Goal: Task Accomplishment & Management: Use online tool/utility

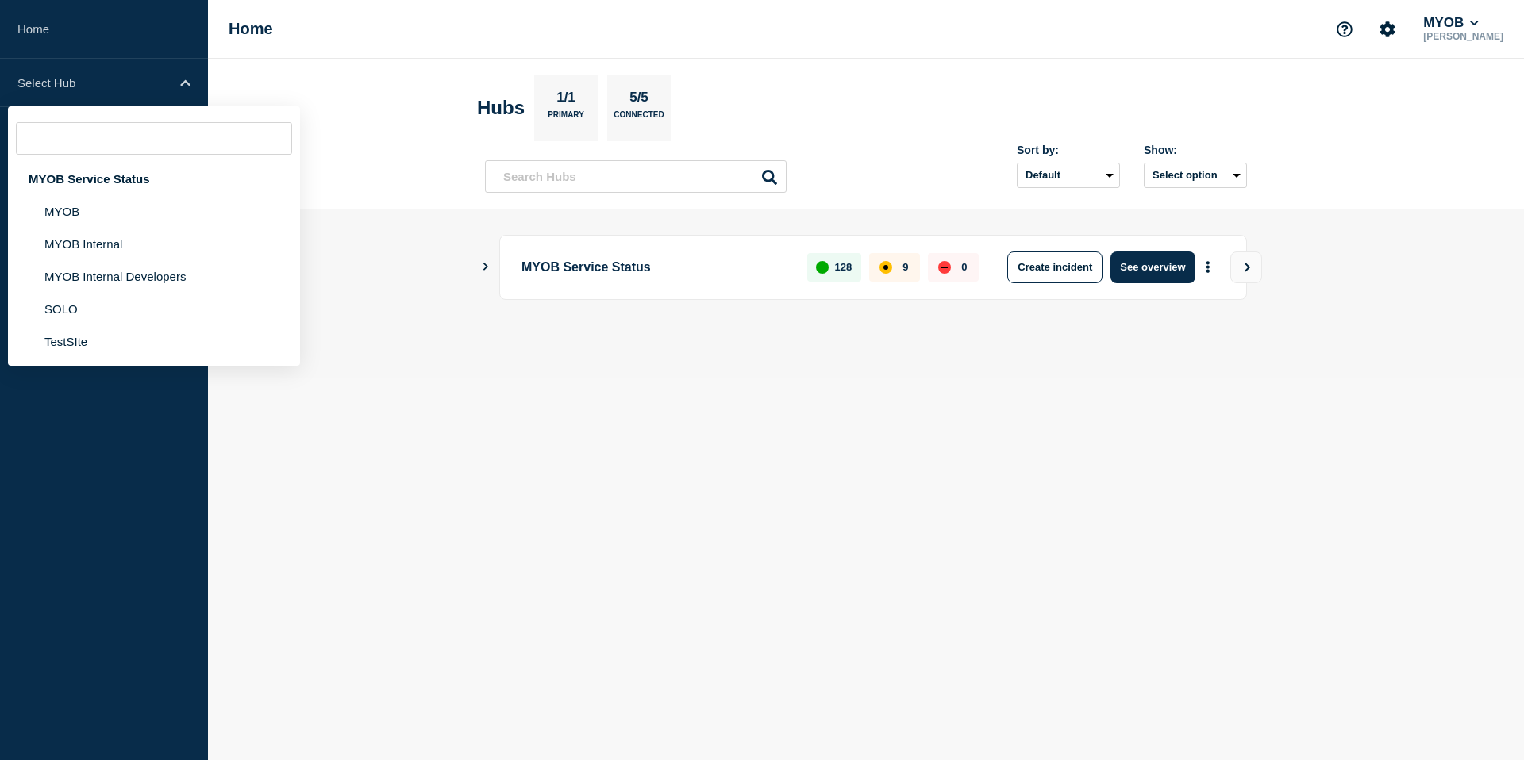
click at [155, 533] on aside "Home Select Hub MYOB Service Status MYOB MYOB Internal MYOB Internal Developers…" at bounding box center [104, 380] width 208 height 760
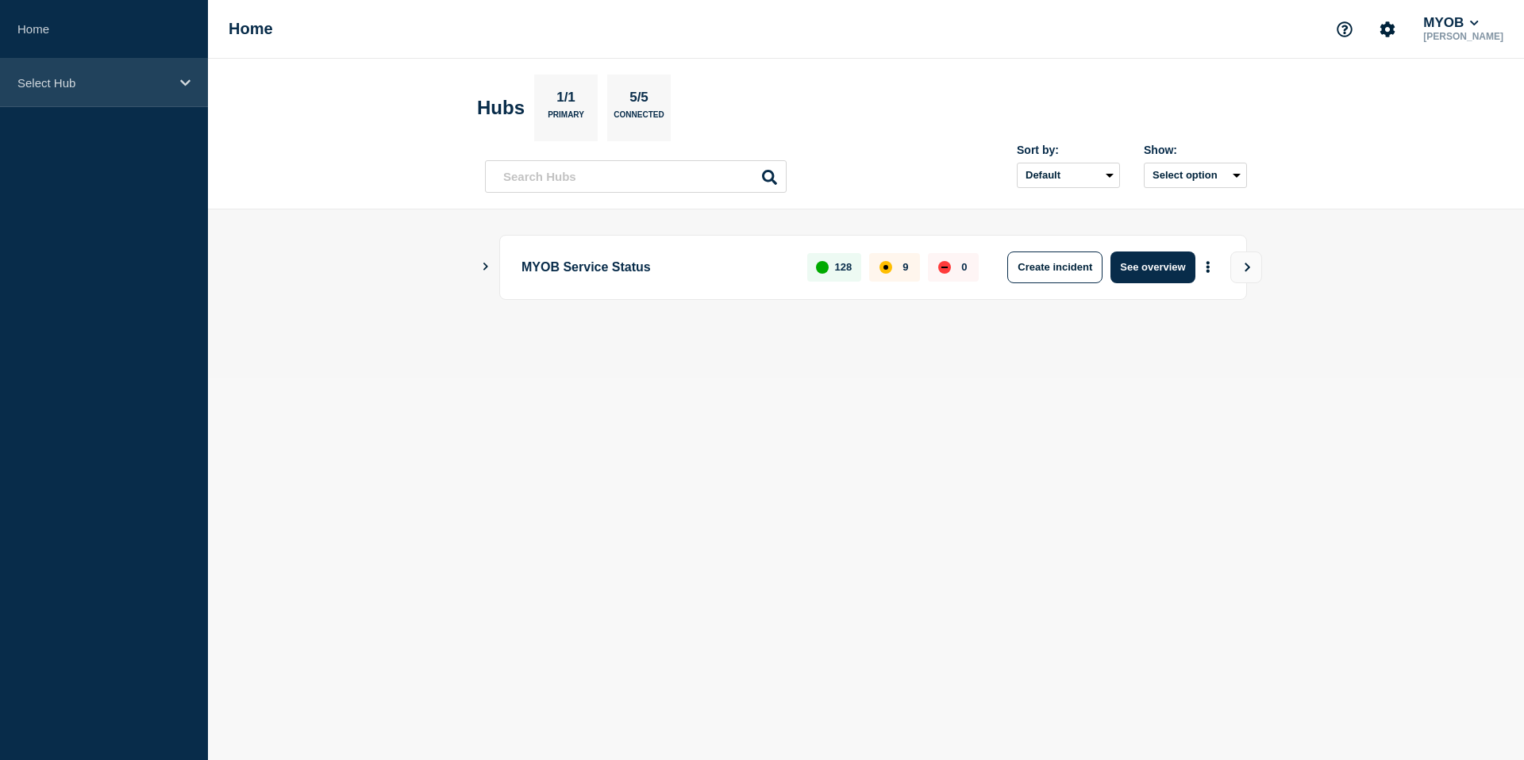
click at [172, 94] on div "Select Hub" at bounding box center [104, 83] width 208 height 48
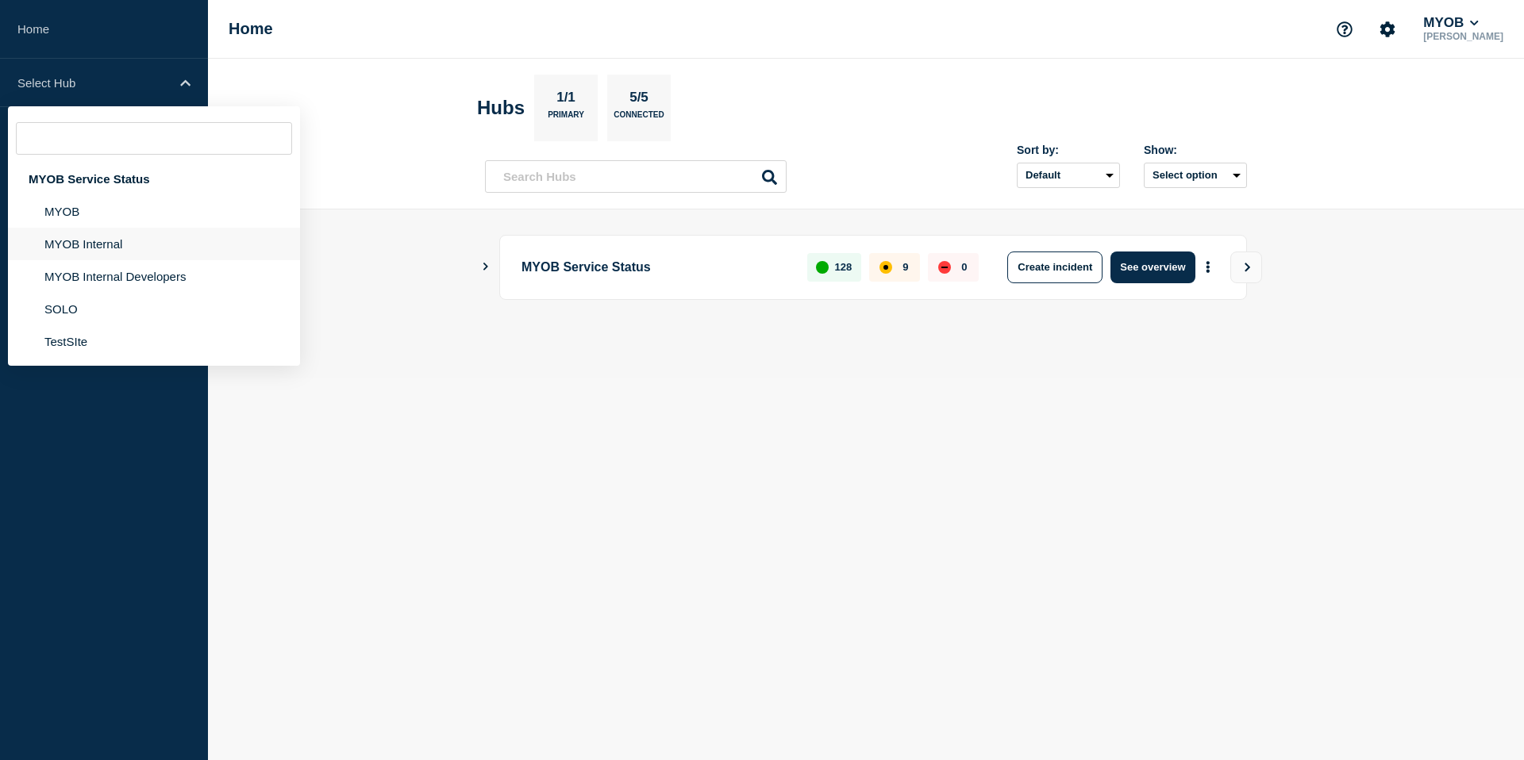
click at [157, 242] on li "MYOB Internal" at bounding box center [154, 244] width 292 height 33
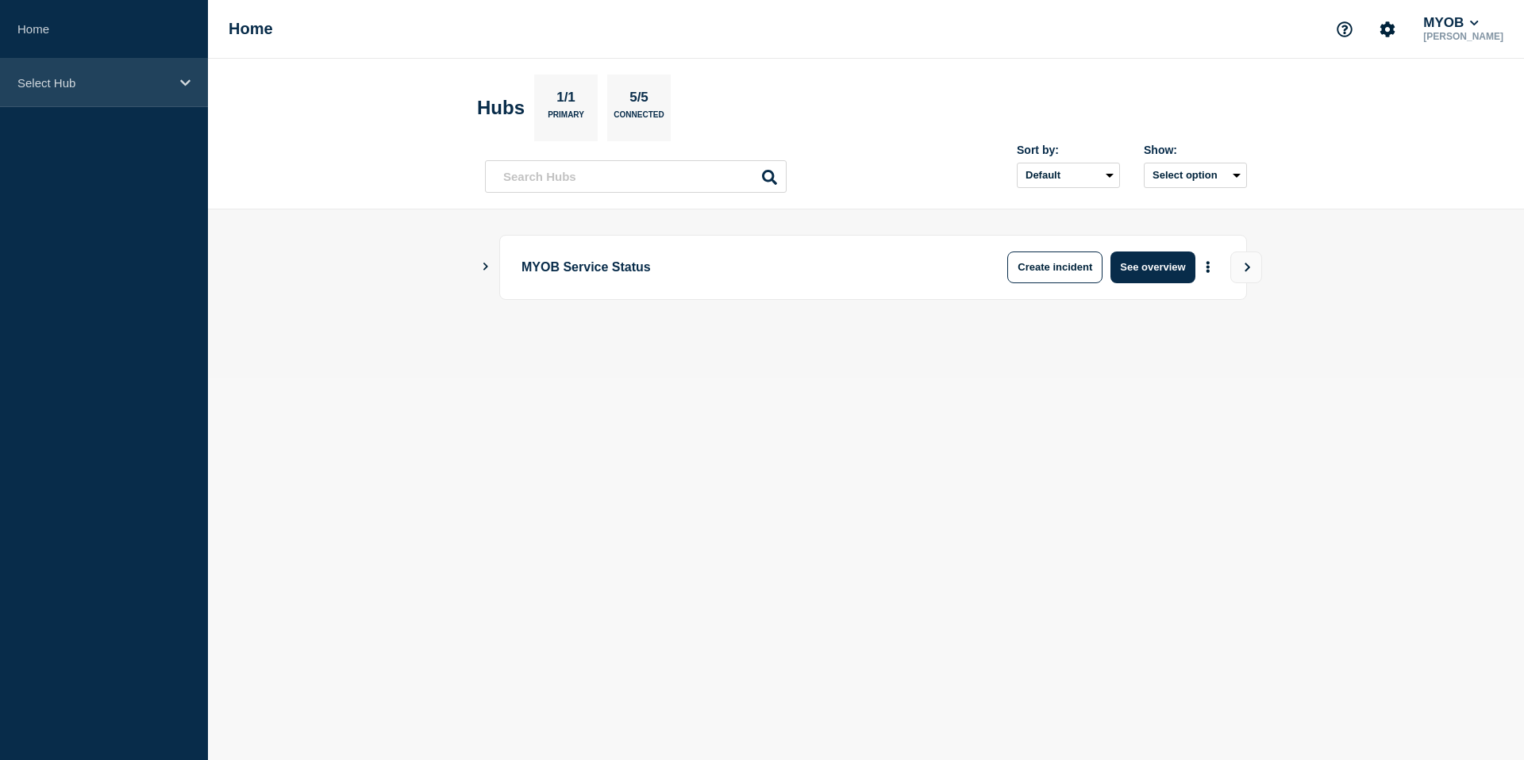
click at [149, 90] on p "Select Hub" at bounding box center [93, 82] width 152 height 13
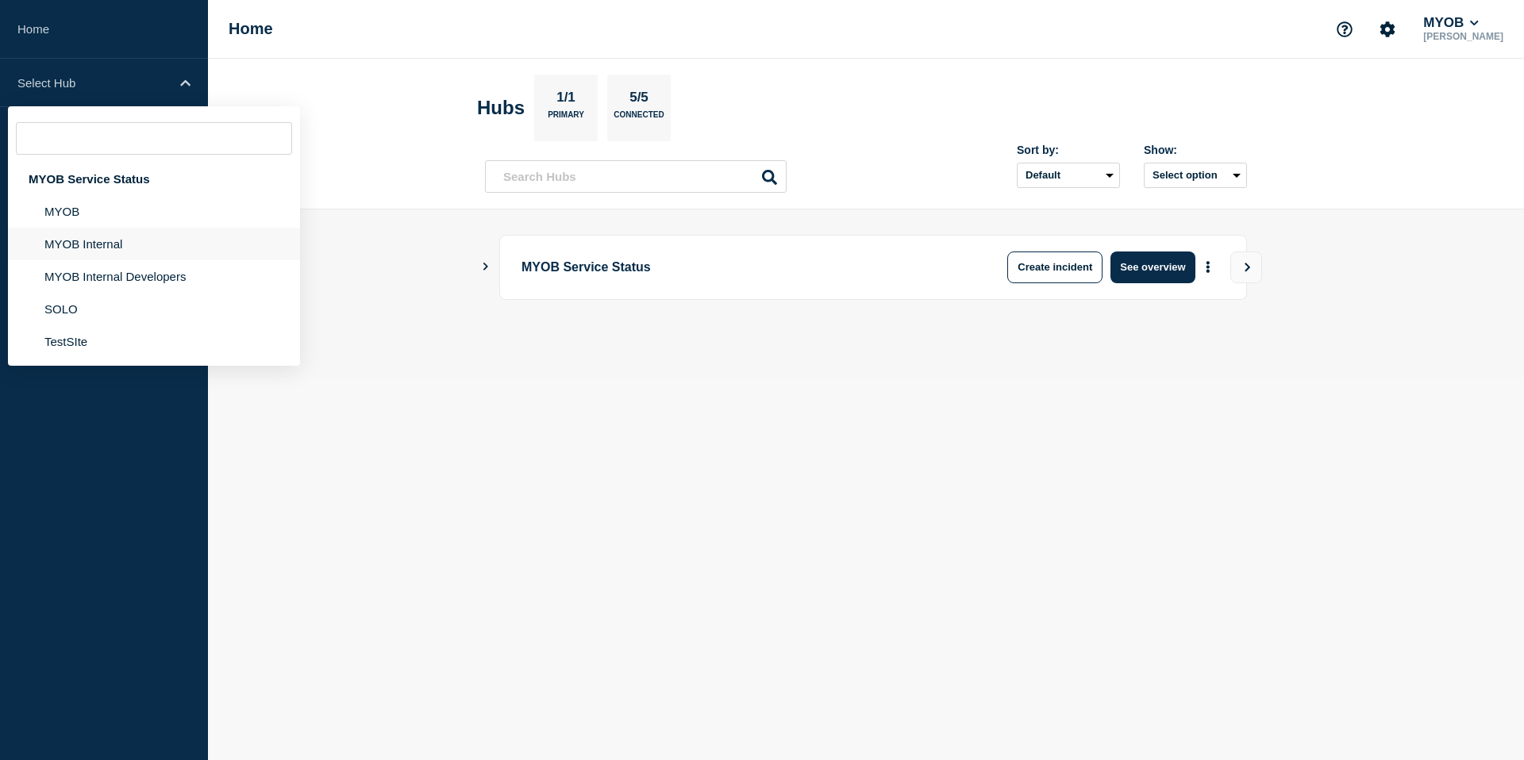
click at [135, 260] on li "MYOB Internal" at bounding box center [154, 244] width 292 height 33
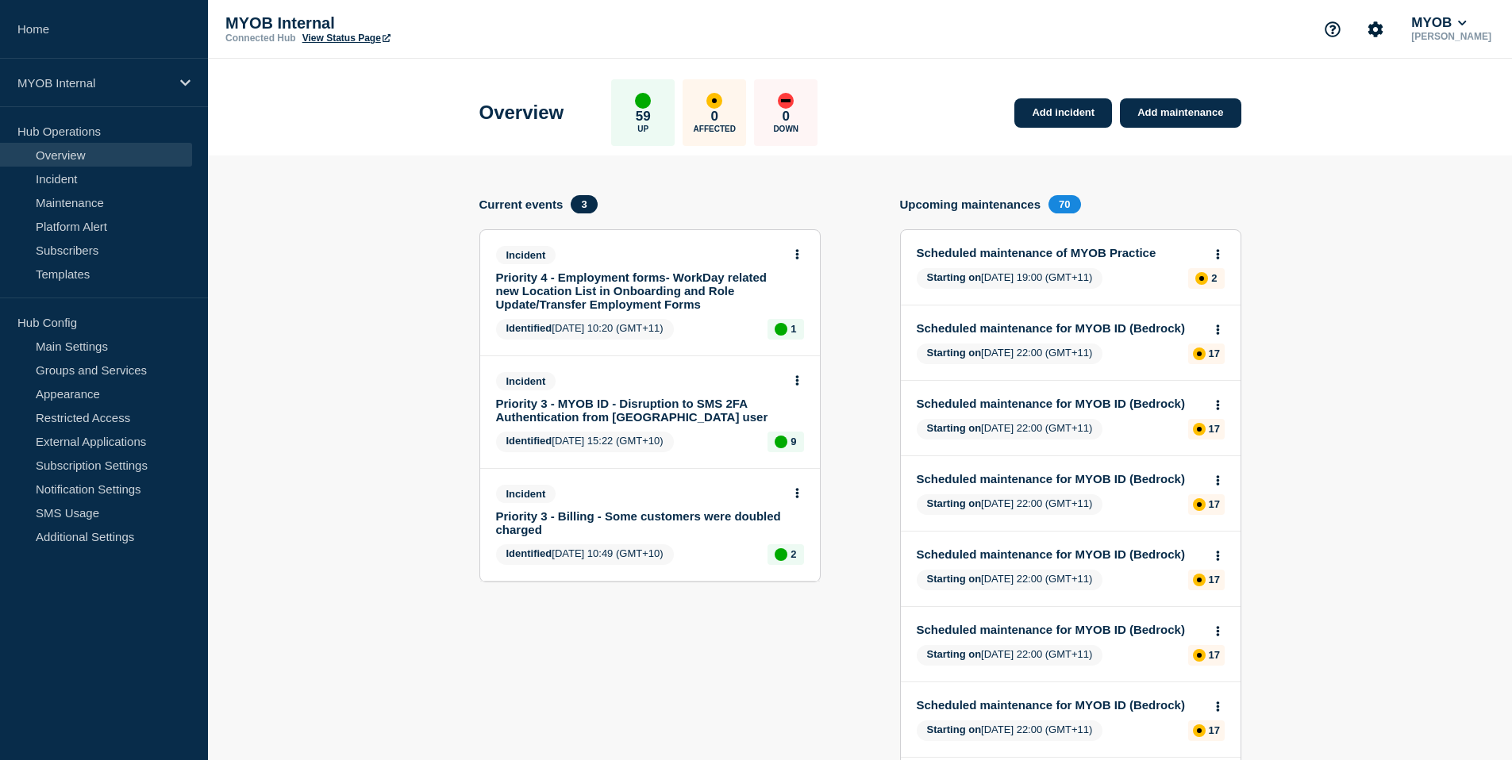
click at [645, 622] on section "Current events 3 Incident Priority 4 - Employment forms- WorkDay related new Lo…" at bounding box center [649, 627] width 341 height 864
click at [1165, 117] on link "Add maintenance" at bounding box center [1180, 112] width 121 height 29
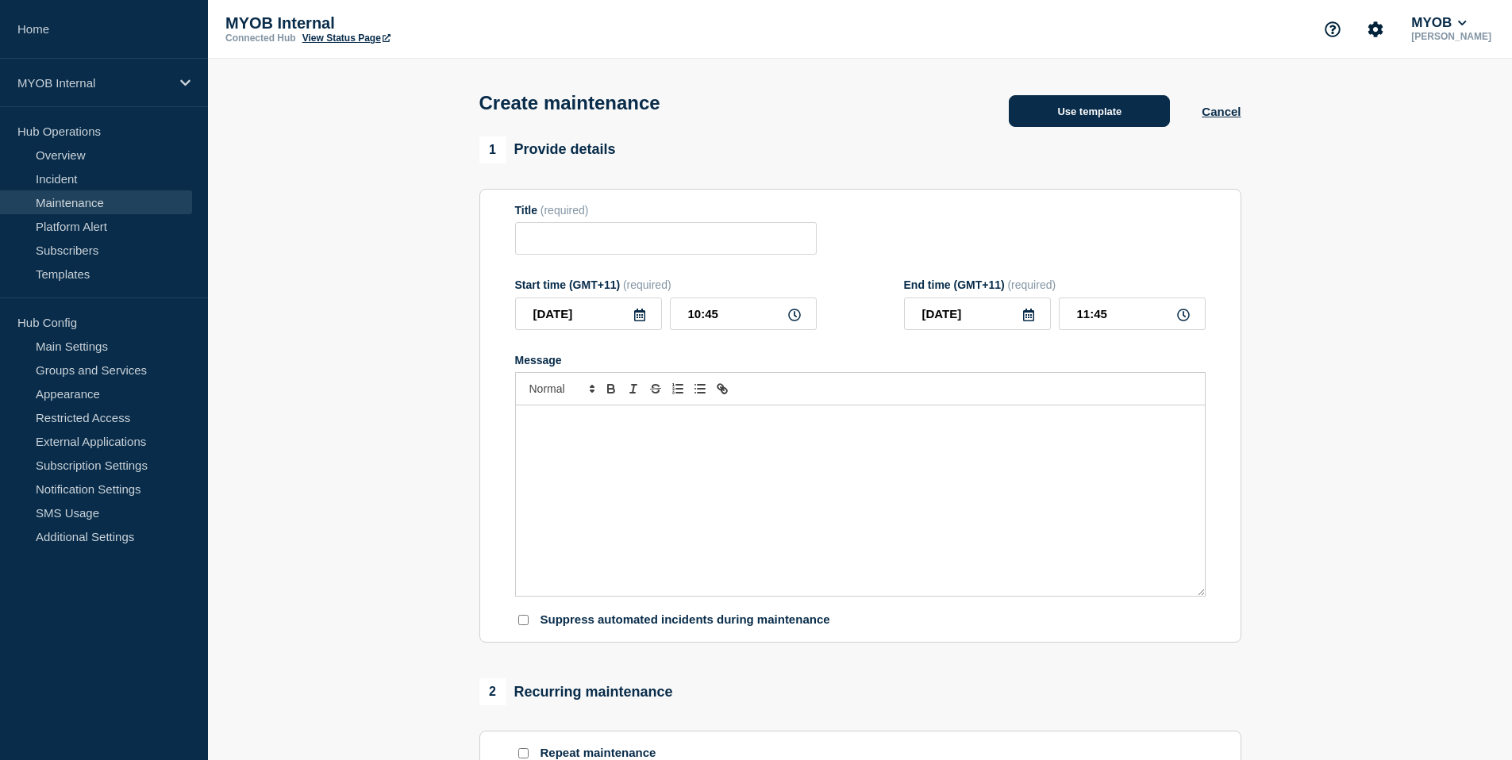
click at [1060, 115] on button "Use template" at bounding box center [1089, 111] width 161 height 32
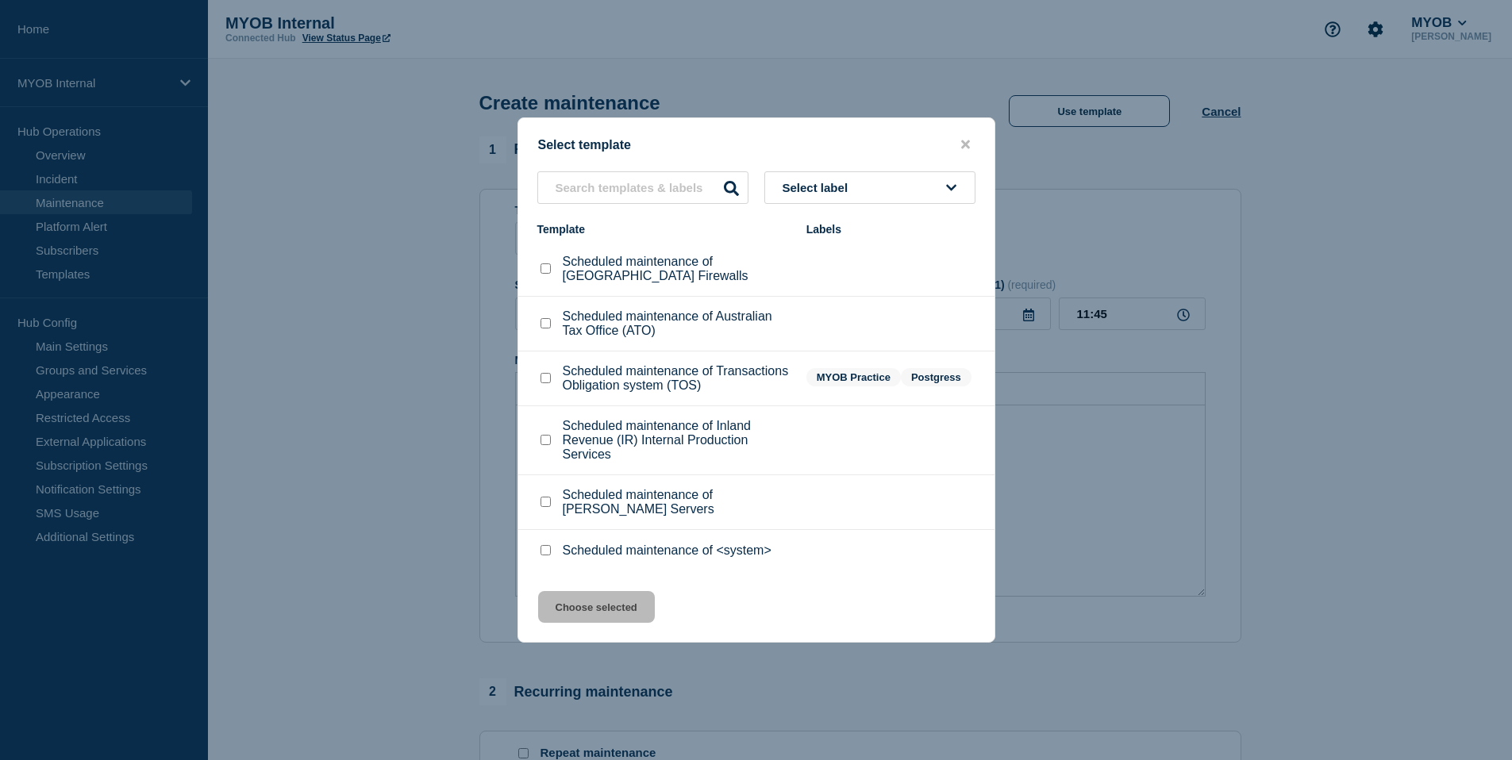
click at [547, 556] on input "Scheduled maintenance of <system> checkbox" at bounding box center [546, 550] width 10 height 10
checkbox input "true"
click at [580, 643] on div "Select template Select label Template Labels Scheduled maintenance of Palo Alto…" at bounding box center [757, 379] width 478 height 525
click at [595, 623] on button "Choose selected" at bounding box center [596, 607] width 117 height 32
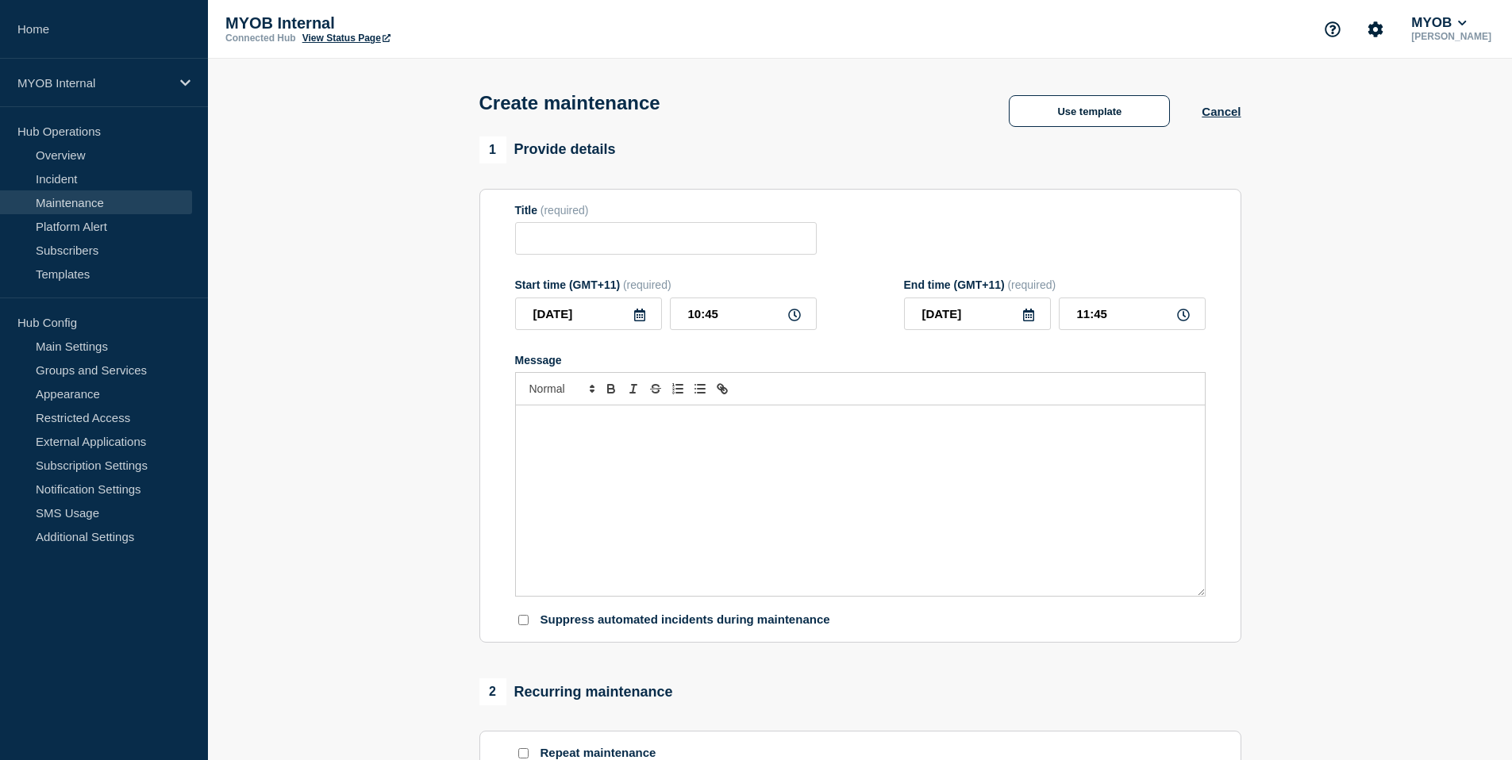
type input "Scheduled maintenance of <system>"
type input "12:45"
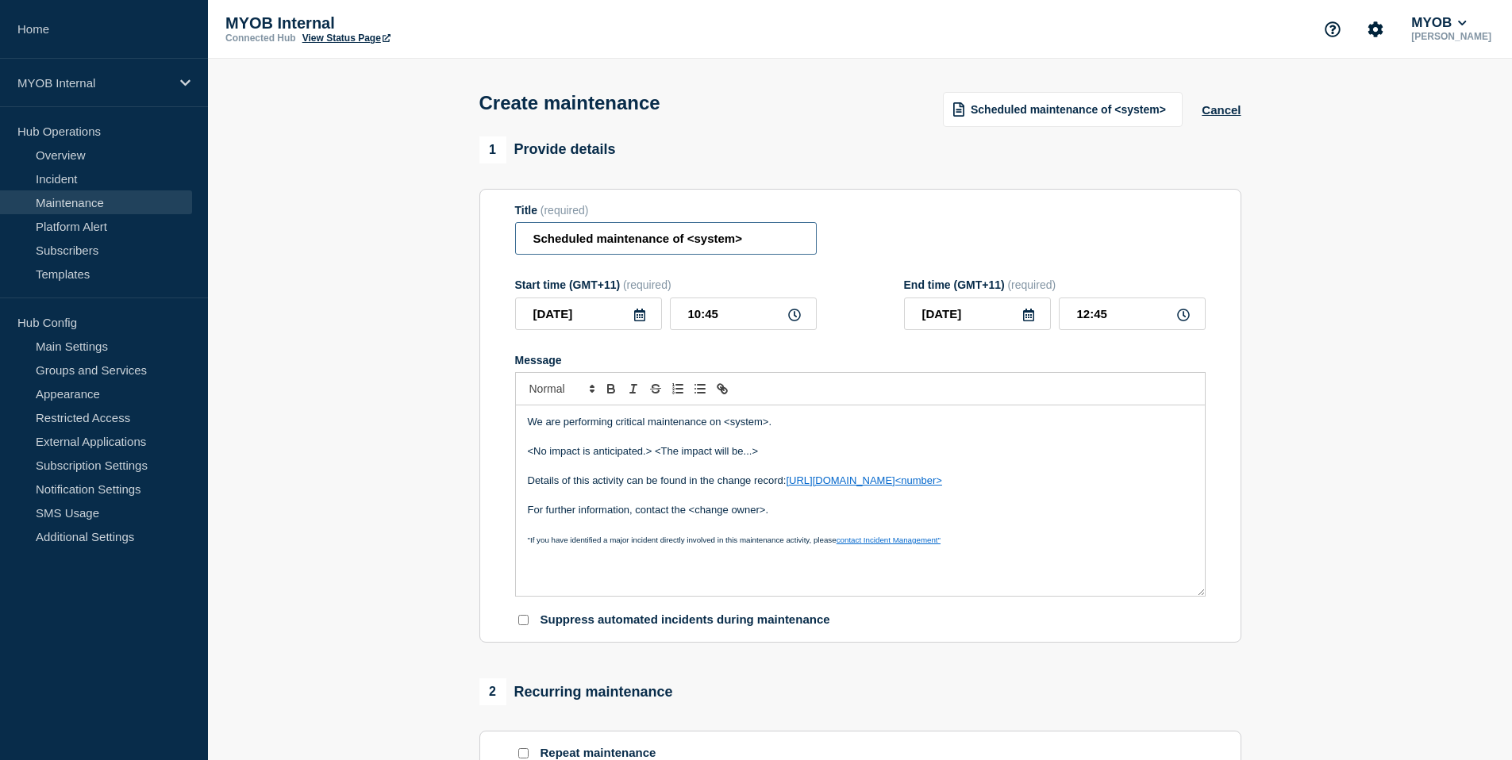
drag, startPoint x: 756, startPoint y: 254, endPoint x: 686, endPoint y: 248, distance: 70.1
click at [686, 248] on input "Scheduled maintenance of <system>" at bounding box center [666, 238] width 302 height 33
click at [761, 248] on input "Scheduled maintenance of <system>" at bounding box center [666, 238] width 302 height 33
drag, startPoint x: 746, startPoint y: 244, endPoint x: 683, endPoint y: 253, distance: 63.4
click at [683, 253] on input "Scheduled maintenance of <system>" at bounding box center [666, 238] width 302 height 33
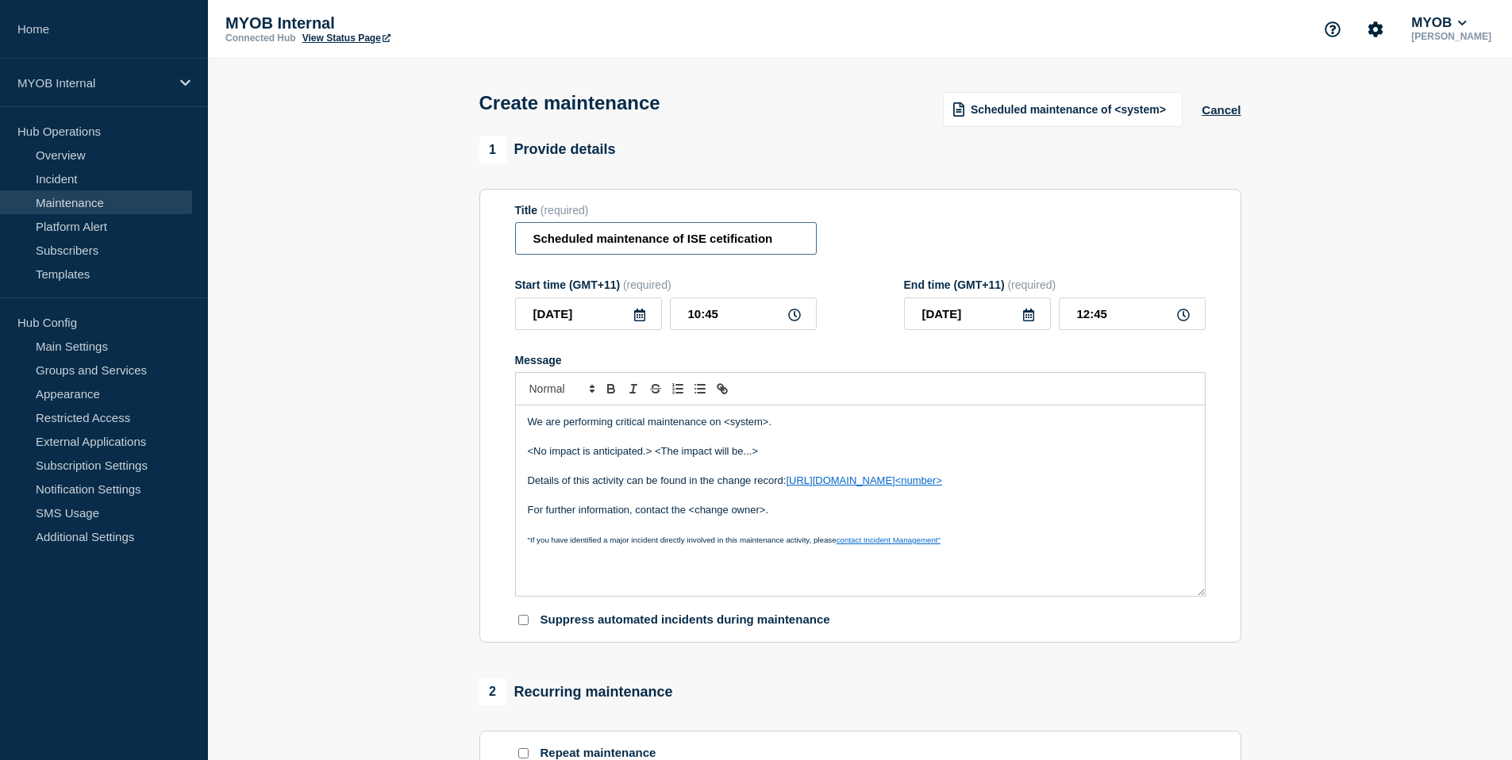
drag, startPoint x: 743, startPoint y: 247, endPoint x: 710, endPoint y: 243, distance: 33.6
click at [709, 243] on input "Scheduled maintenance of ISE cetification" at bounding box center [666, 238] width 302 height 33
type input "Scheduled maintenance of ISE"
drag, startPoint x: 774, startPoint y: 437, endPoint x: 725, endPoint y: 443, distance: 49.5
click at [725, 429] on p "We are performing critical maintenance on <system>." at bounding box center [860, 422] width 665 height 14
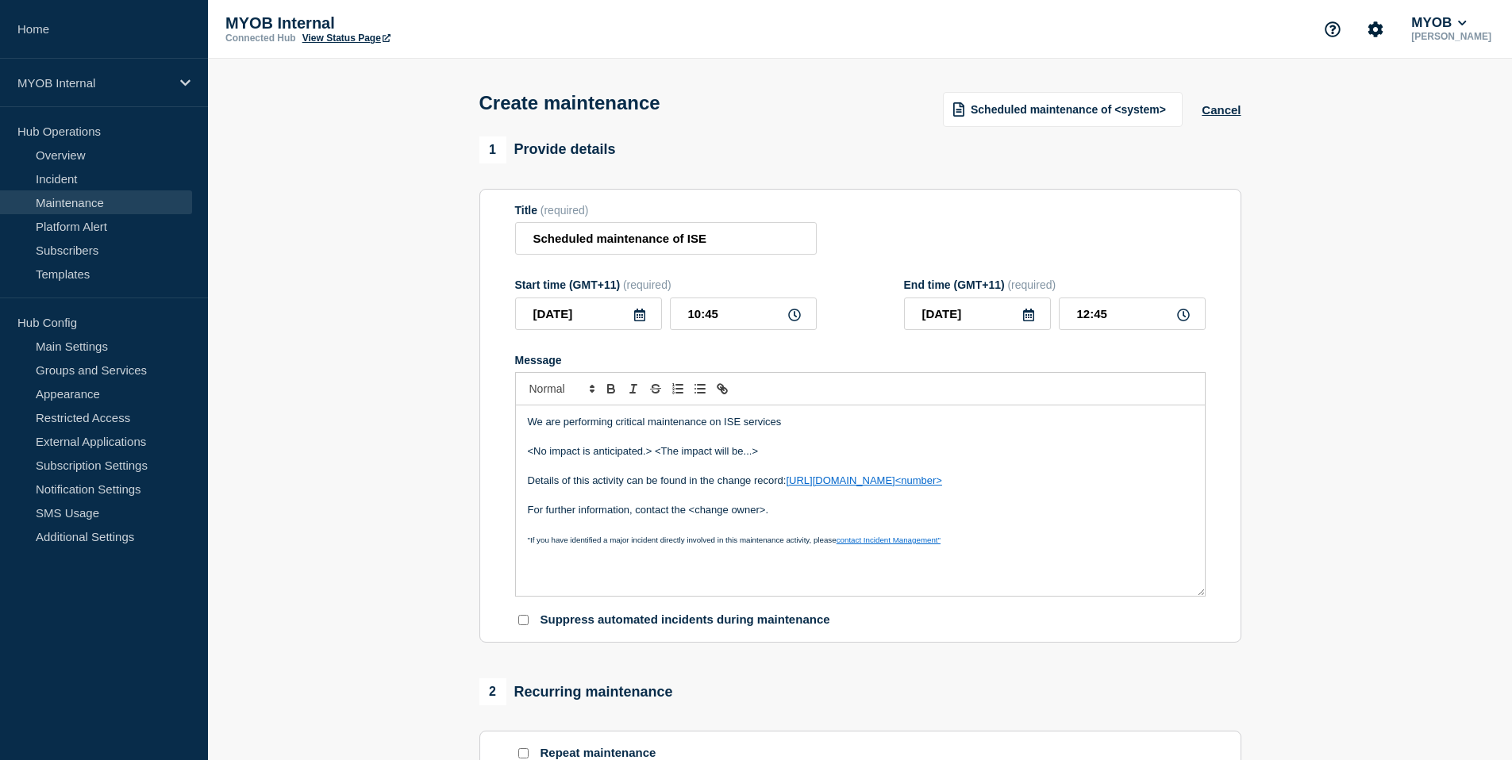
click at [783, 459] on p "<No impact is anticipated.> <The impact will be...>" at bounding box center [860, 451] width 665 height 14
click at [794, 426] on div "We are performing critical maintenance on ISE services <No impact is anticipate…" at bounding box center [860, 501] width 689 height 190
click at [794, 429] on p "We are performing critical maintenance on ISE services" at bounding box center [860, 422] width 665 height 14
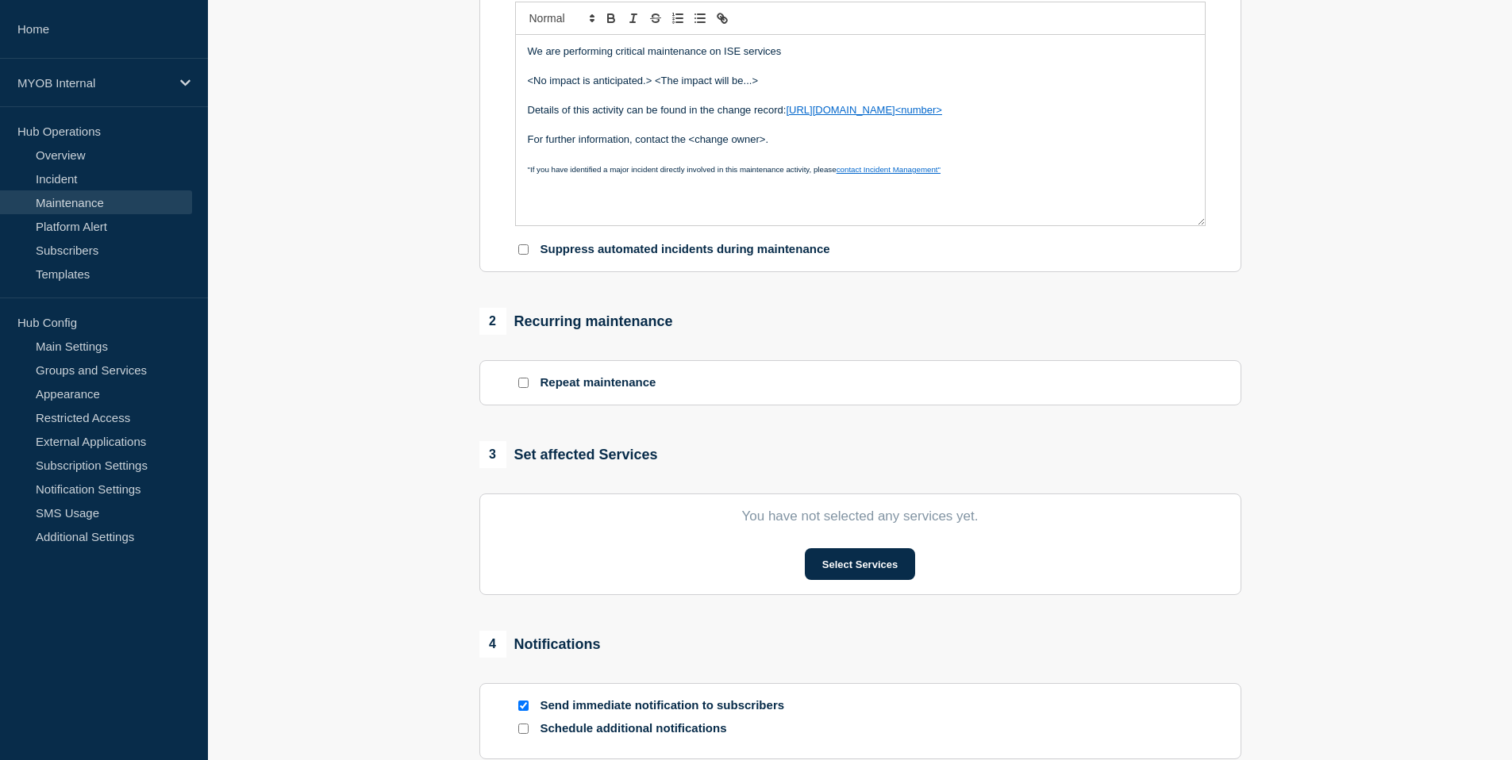
scroll to position [381, 0]
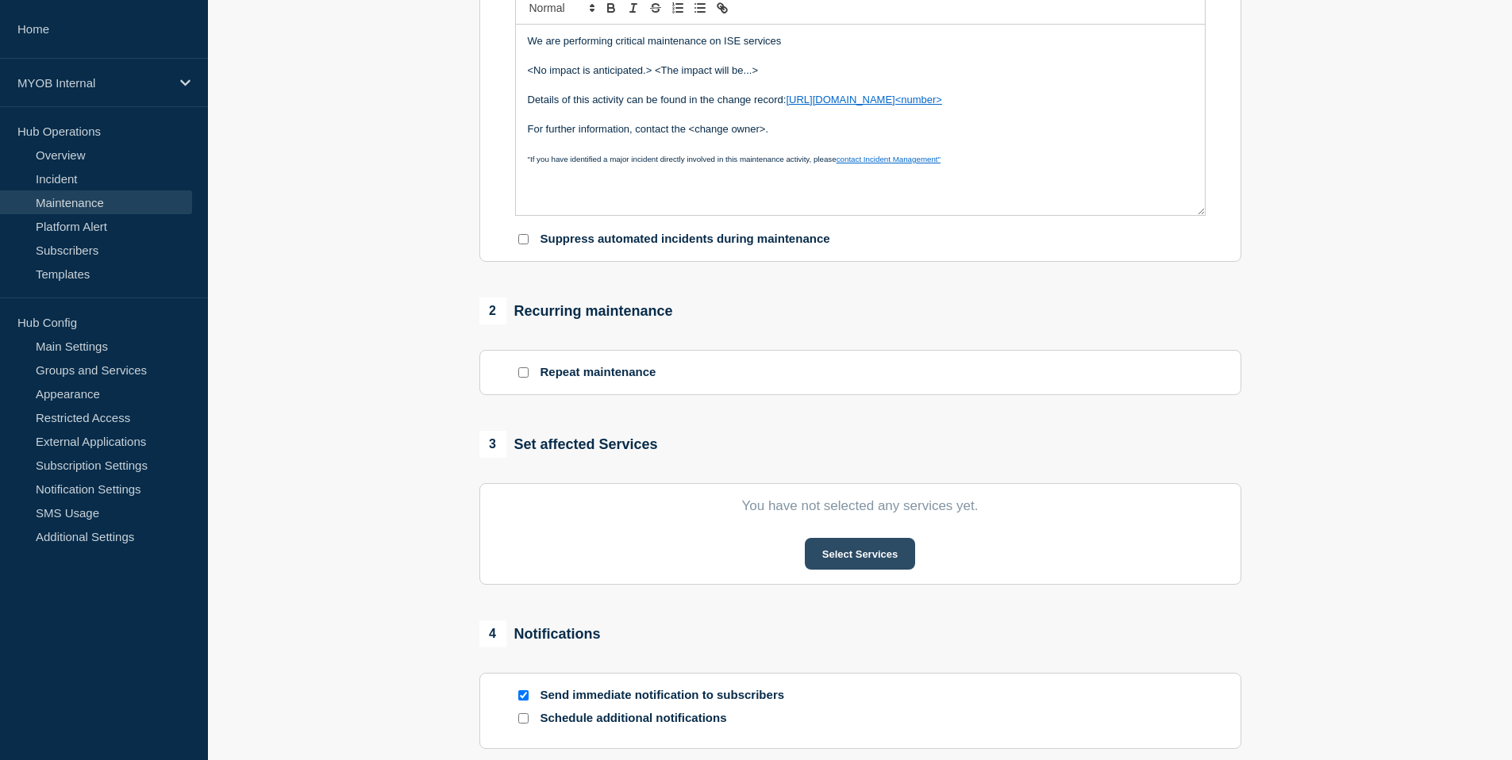
click at [876, 570] on button "Select Services" at bounding box center [860, 554] width 110 height 32
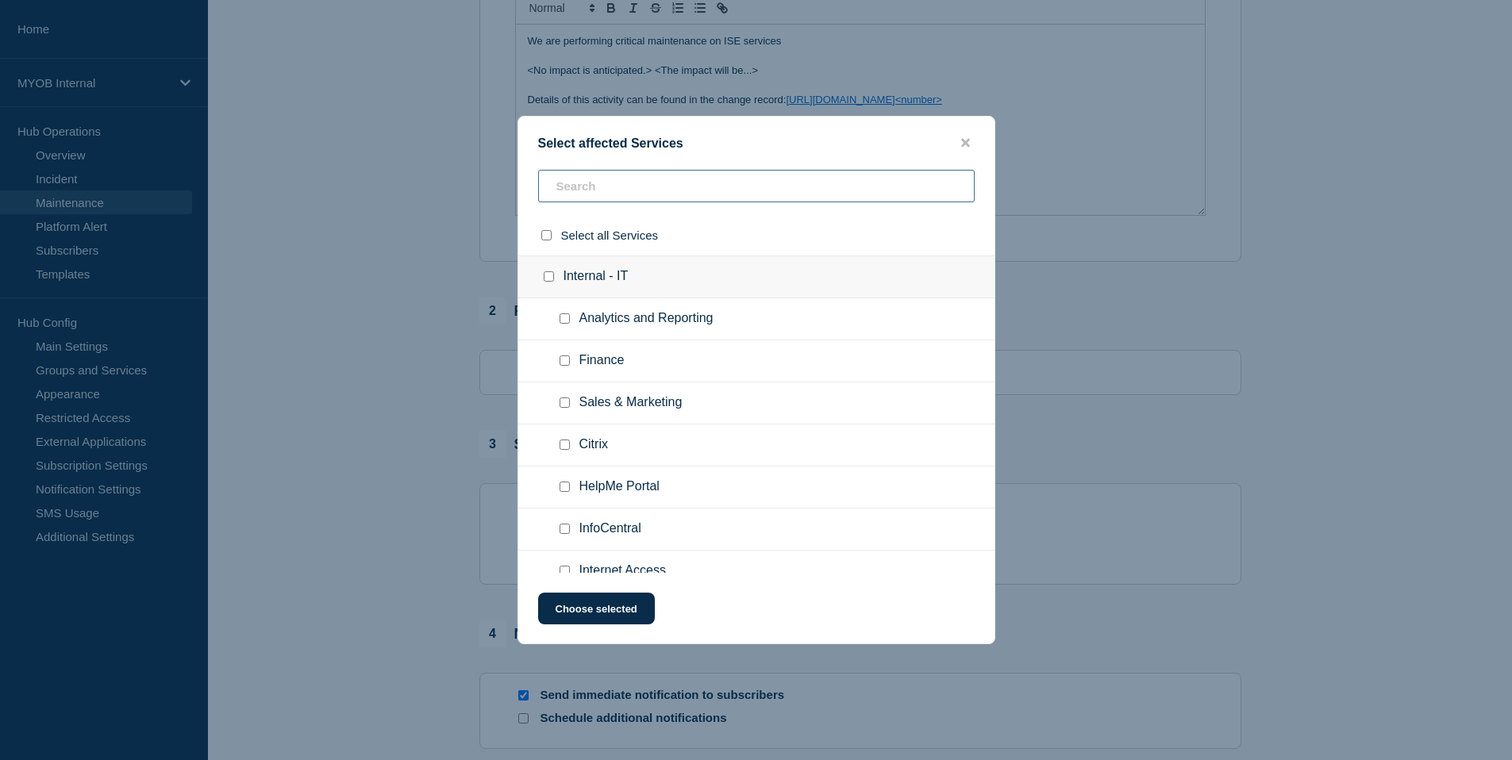
click at [636, 202] on input "text" at bounding box center [756, 186] width 437 height 33
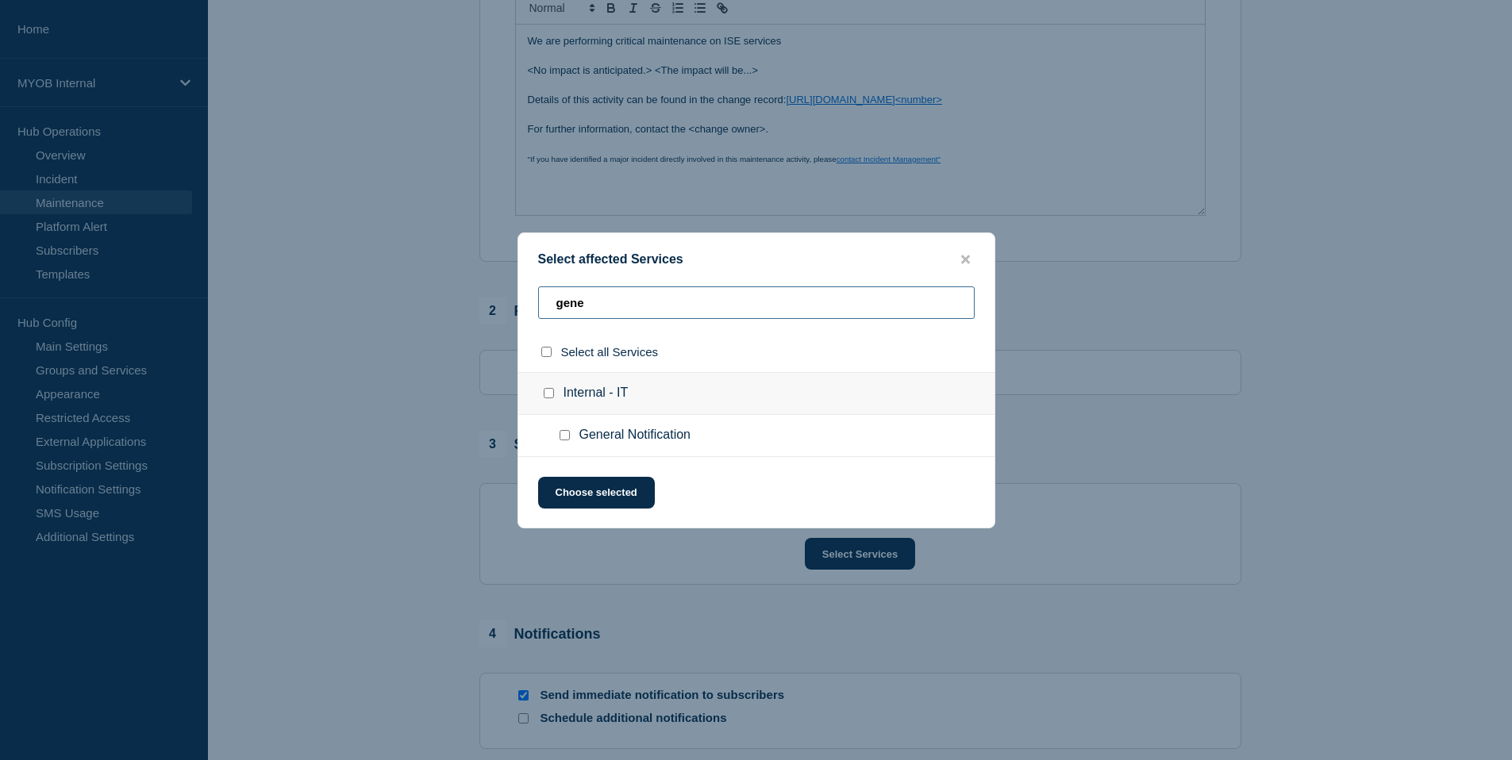
type input "gene"
click at [565, 440] on input "General Notification checkbox" at bounding box center [565, 435] width 10 height 10
checkbox input "true"
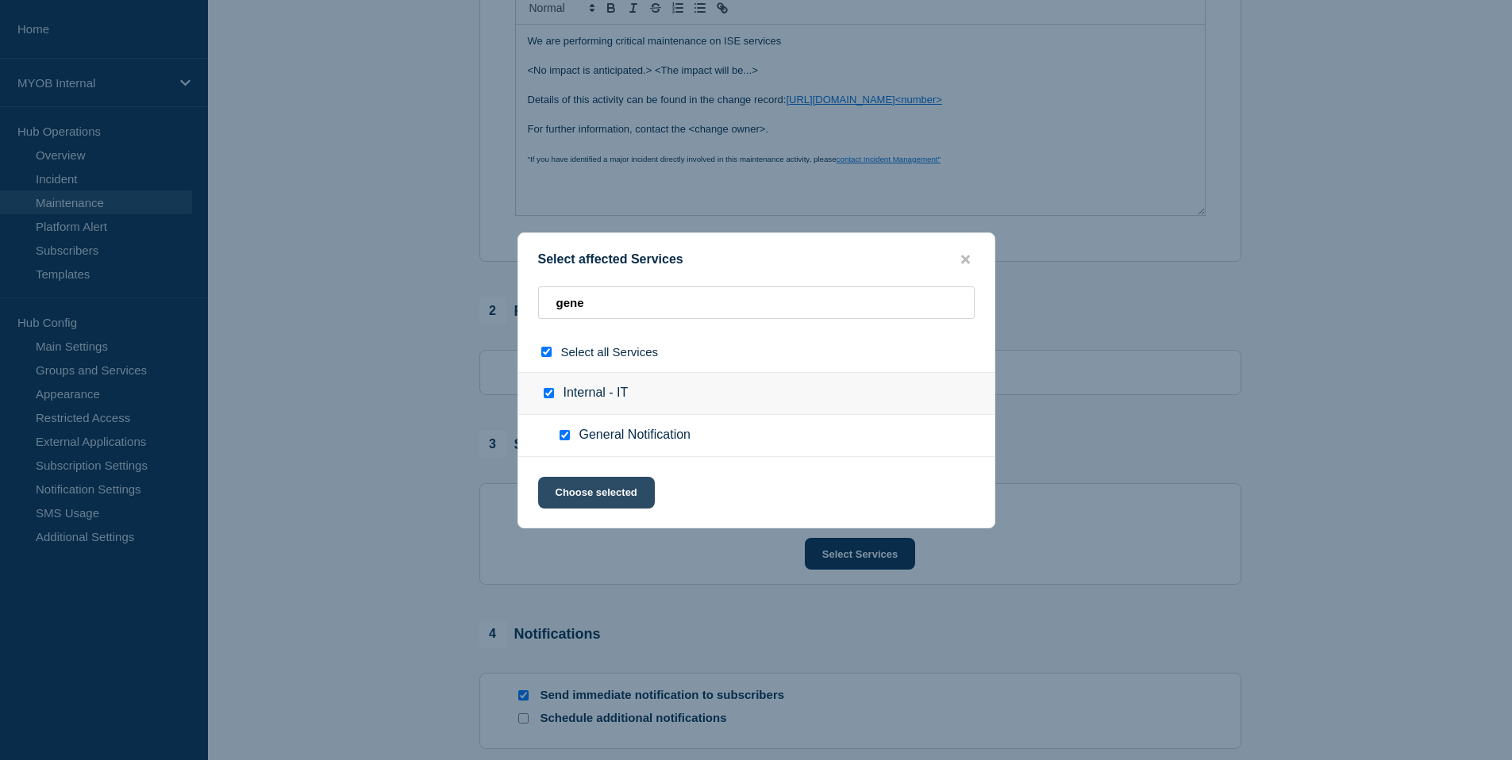
click at [614, 491] on button "Choose selected" at bounding box center [596, 493] width 117 height 32
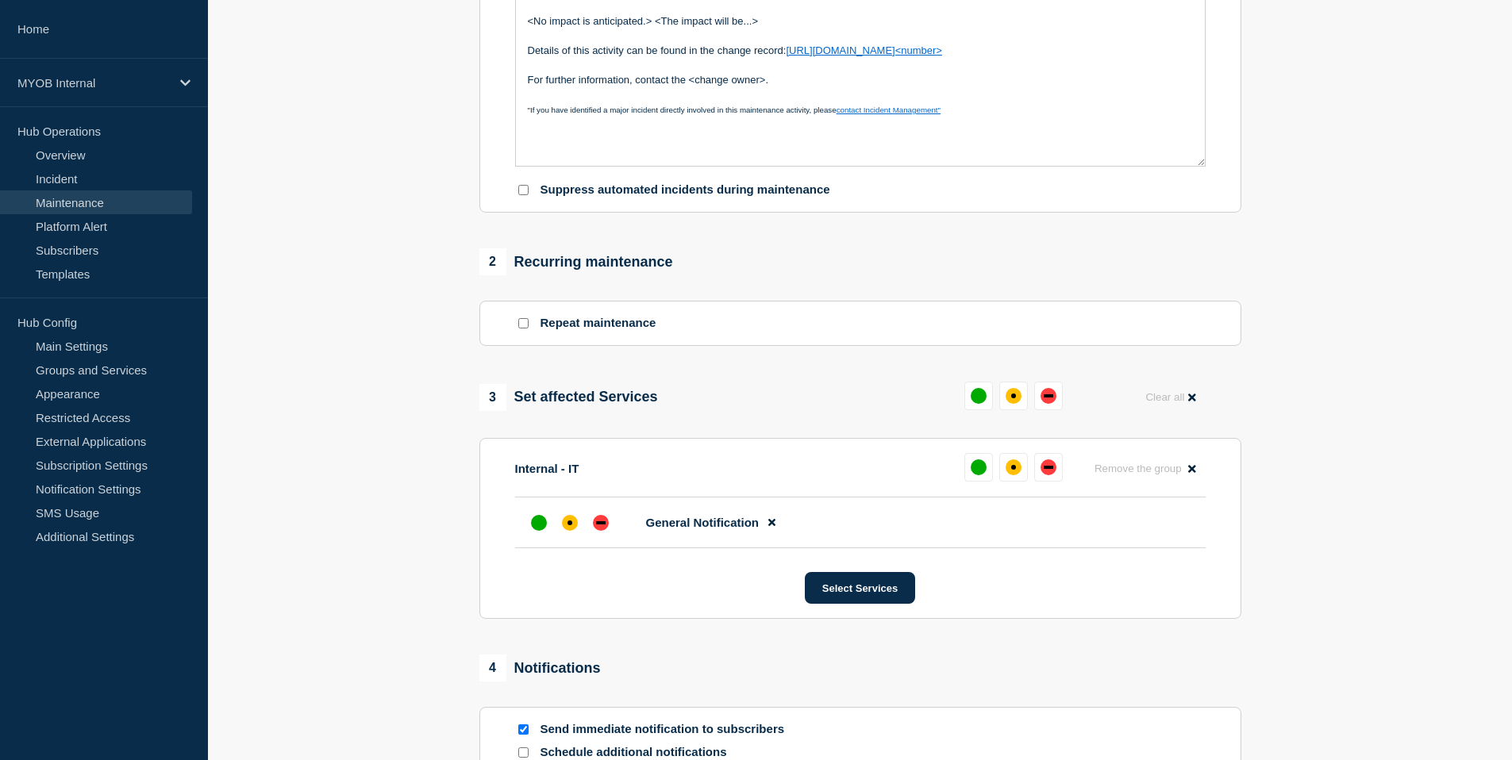
scroll to position [436, 0]
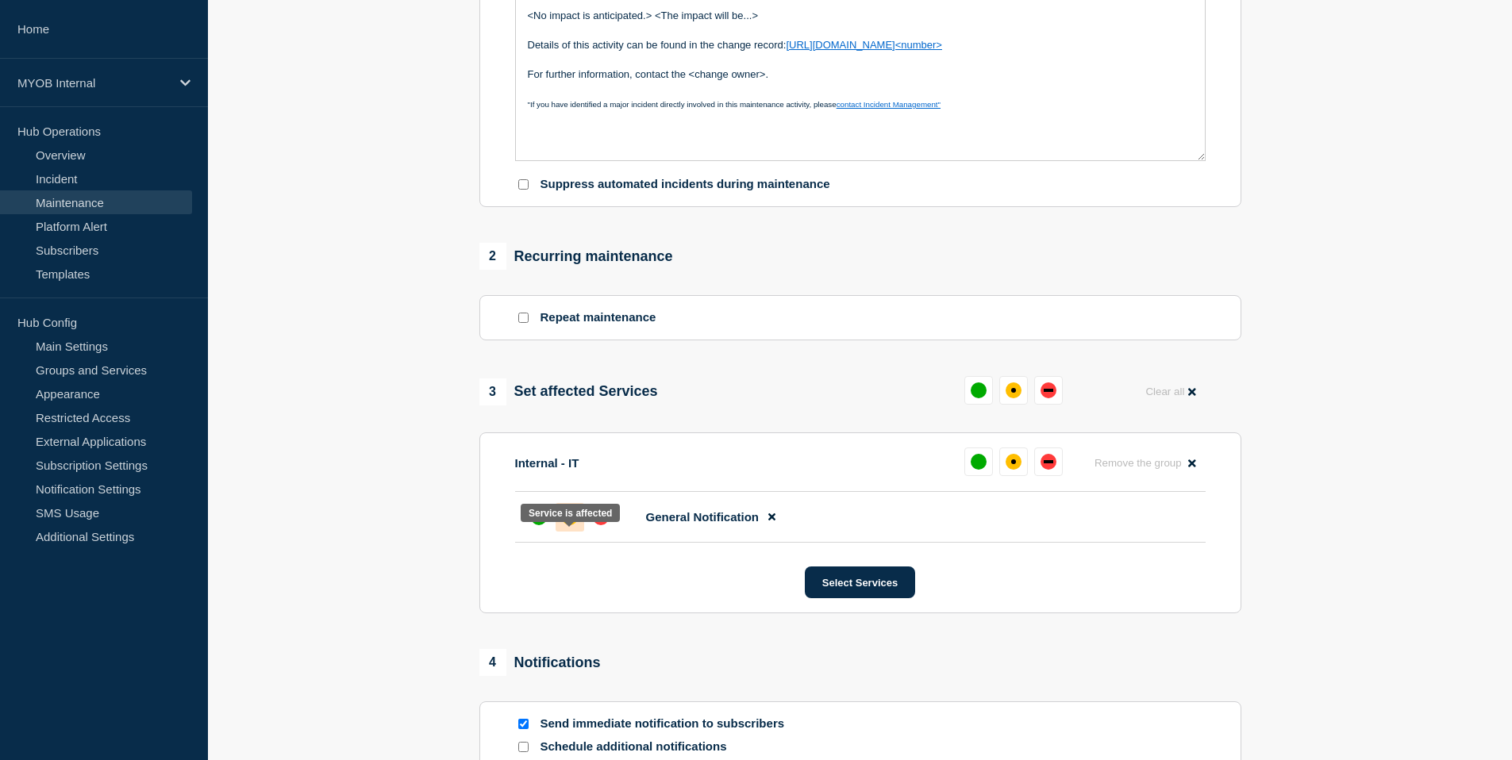
click at [575, 525] on div "affected" at bounding box center [570, 518] width 16 height 16
click at [531, 525] on div "up" at bounding box center [539, 518] width 16 height 16
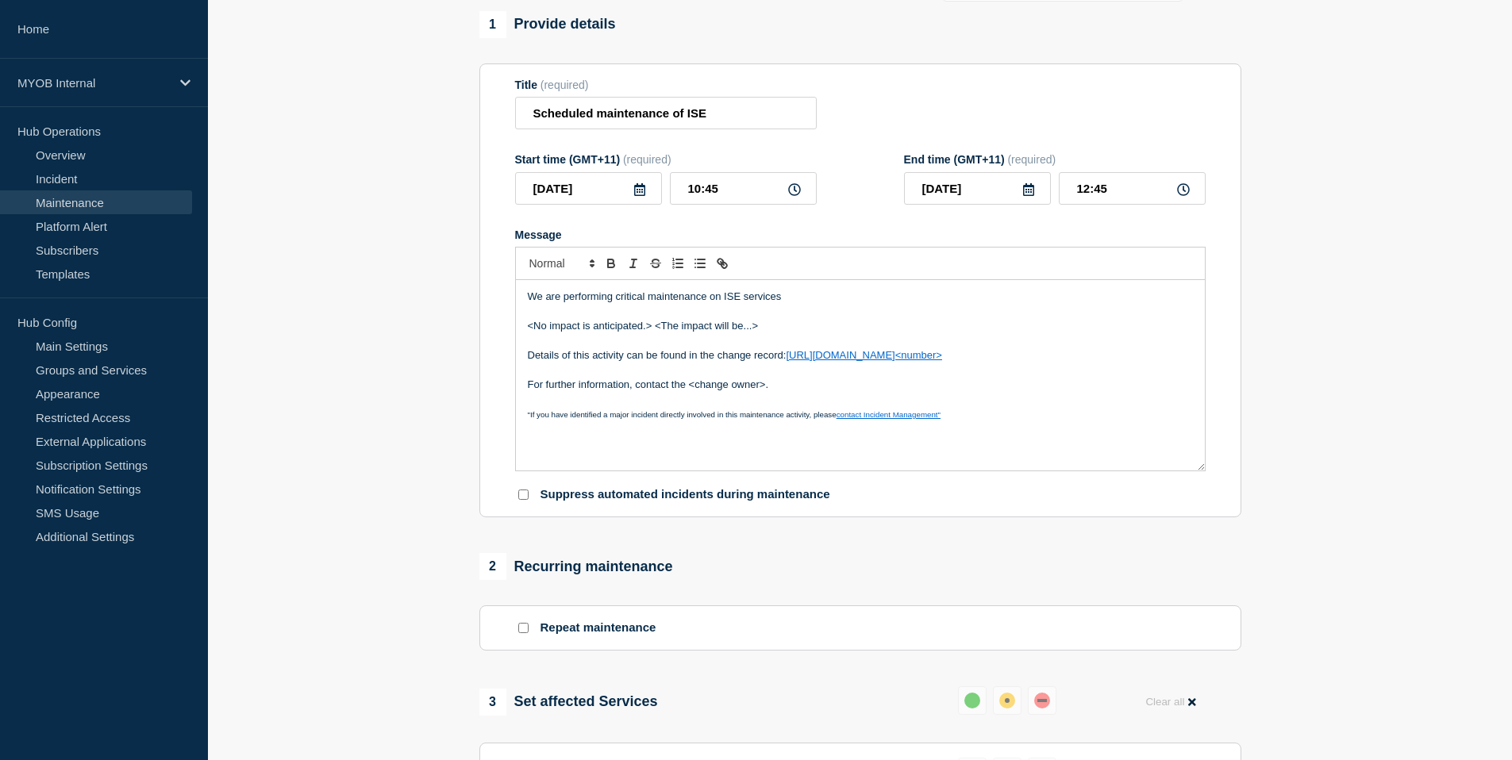
scroll to position [127, 0]
click at [727, 117] on input "Scheduled maintenance of ISE" at bounding box center [666, 111] width 302 height 33
drag, startPoint x: 727, startPoint y: 117, endPoint x: 683, endPoint y: 121, distance: 44.6
click at [683, 121] on input "Scheduled maintenance of ISE" at bounding box center [666, 111] width 302 height 33
click at [686, 120] on input "Scheduled maintenance of network" at bounding box center [666, 111] width 302 height 33
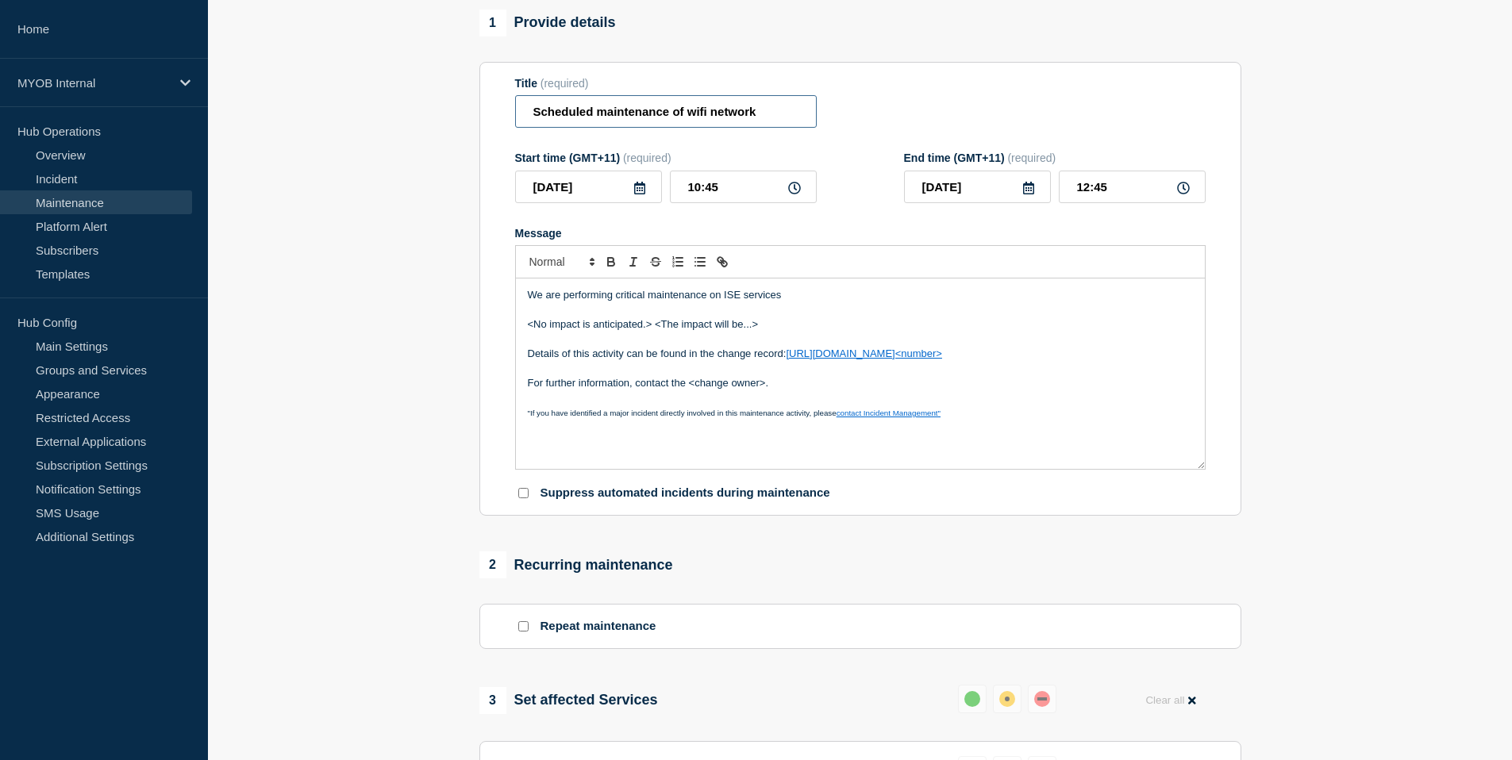
click at [768, 117] on input "Scheduled maintenance of wifi network" at bounding box center [666, 111] width 302 height 33
click at [788, 302] on p "We are performing critical maintenance on ISE services" at bounding box center [860, 295] width 665 height 14
click at [573, 121] on input "Scheduled maintenance of wifi network certificates" at bounding box center [666, 111] width 302 height 33
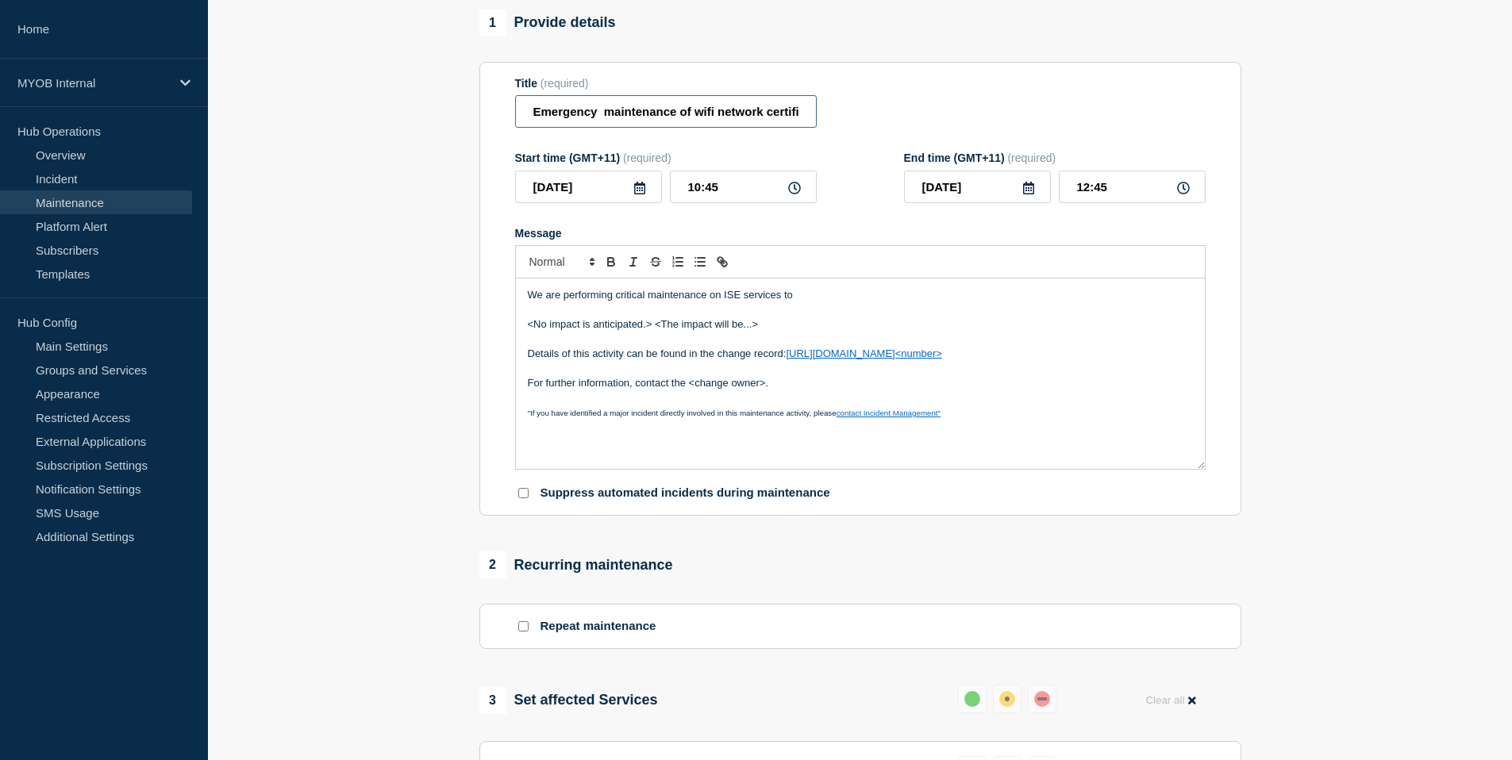
click at [600, 120] on input "Emergency maintenance of wifi network certificates" at bounding box center [666, 111] width 302 height 33
type input "Emergency maintenance of wifi network certificates"
click at [702, 202] on input "10:45" at bounding box center [743, 187] width 147 height 33
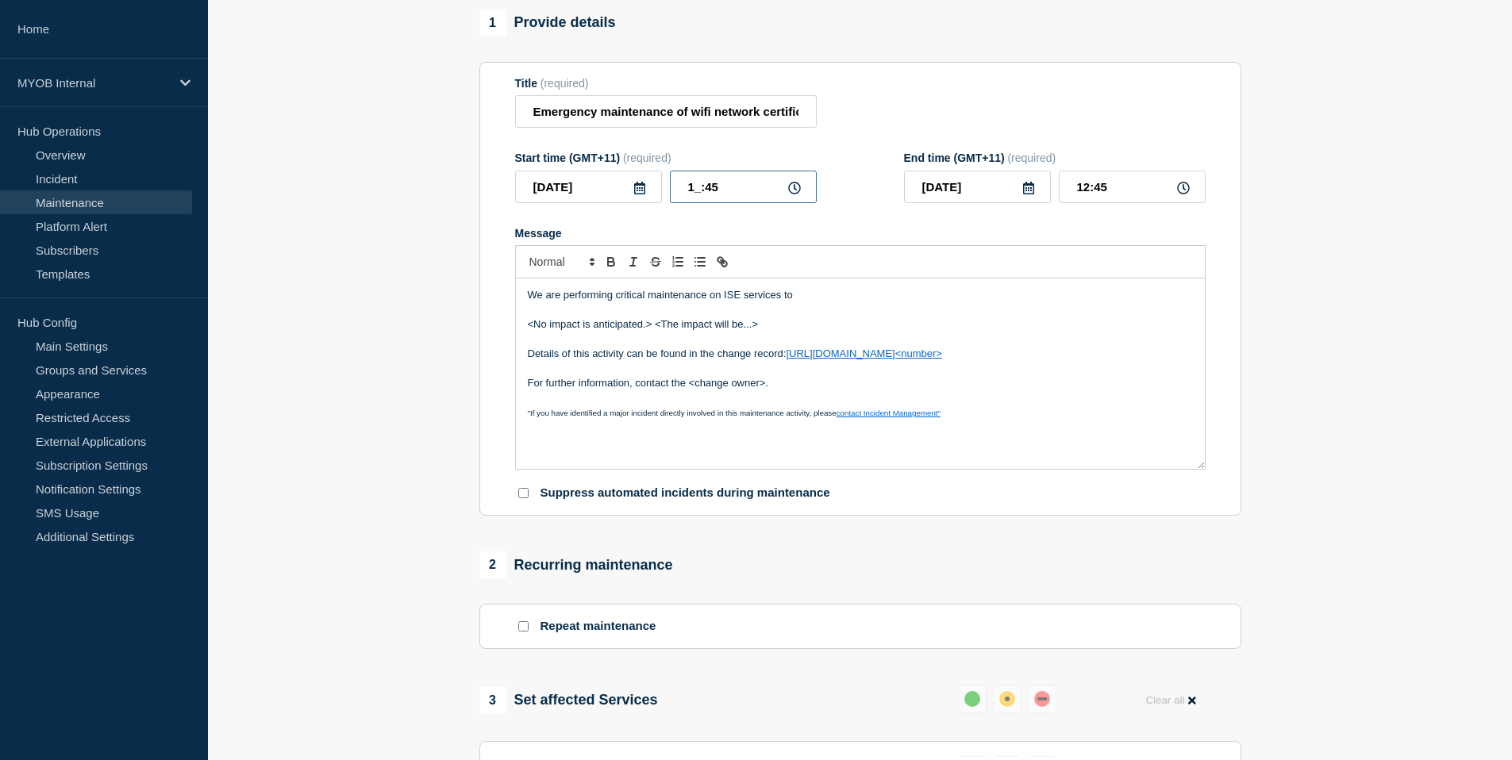
type input "11:45"
click at [1090, 200] on input "13:45" at bounding box center [1132, 187] width 147 height 33
type input "14:45"
click at [723, 198] on input "11:45" at bounding box center [743, 187] width 147 height 33
drag, startPoint x: 722, startPoint y: 198, endPoint x: 660, endPoint y: 199, distance: 62.7
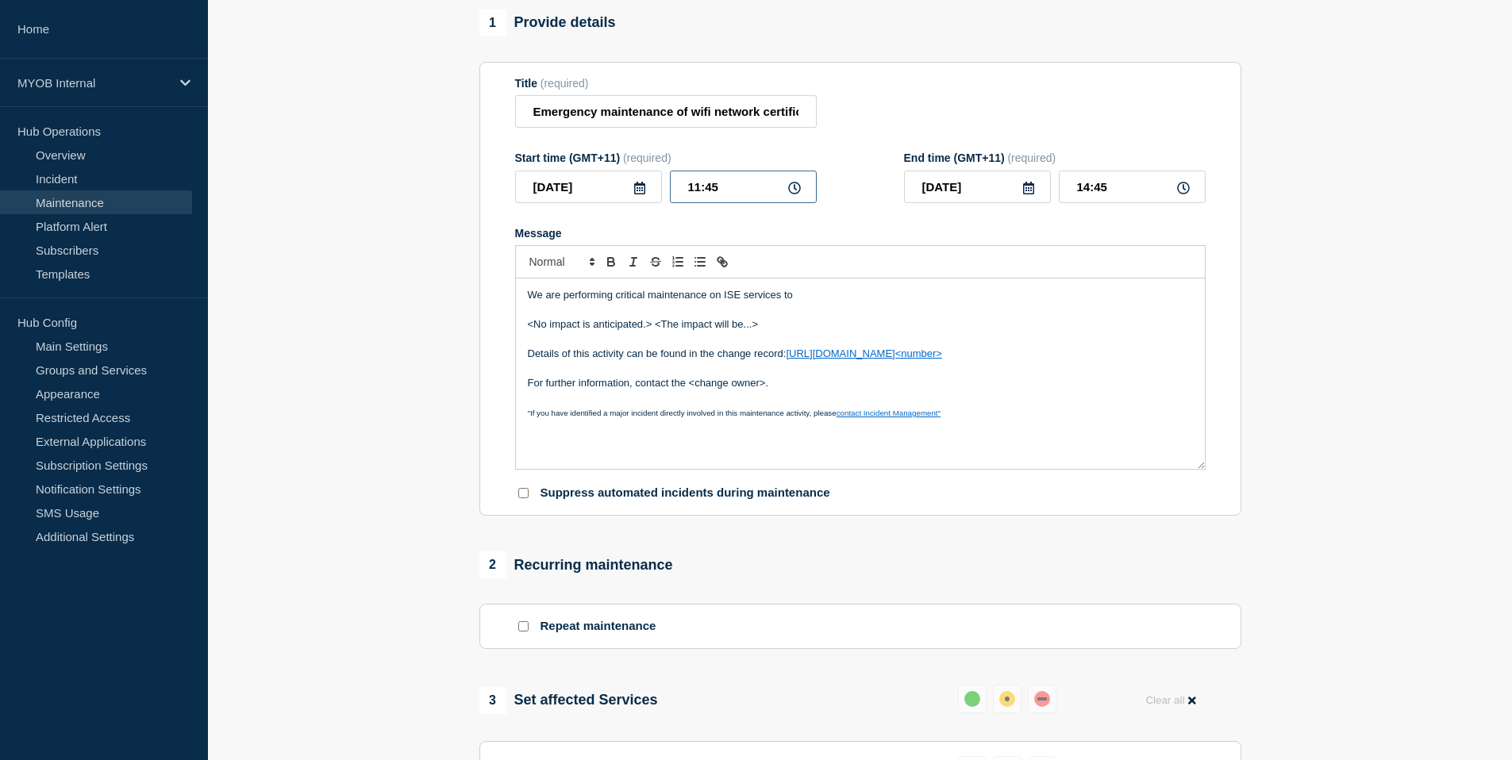
click at [660, 199] on div "2025-10-06 11:45" at bounding box center [666, 187] width 302 height 33
type input "12:00"
drag, startPoint x: 1113, startPoint y: 198, endPoint x: 1068, endPoint y: 198, distance: 45.2
click at [1068, 198] on input "15:00" at bounding box center [1132, 187] width 147 height 33
type input "13:00"
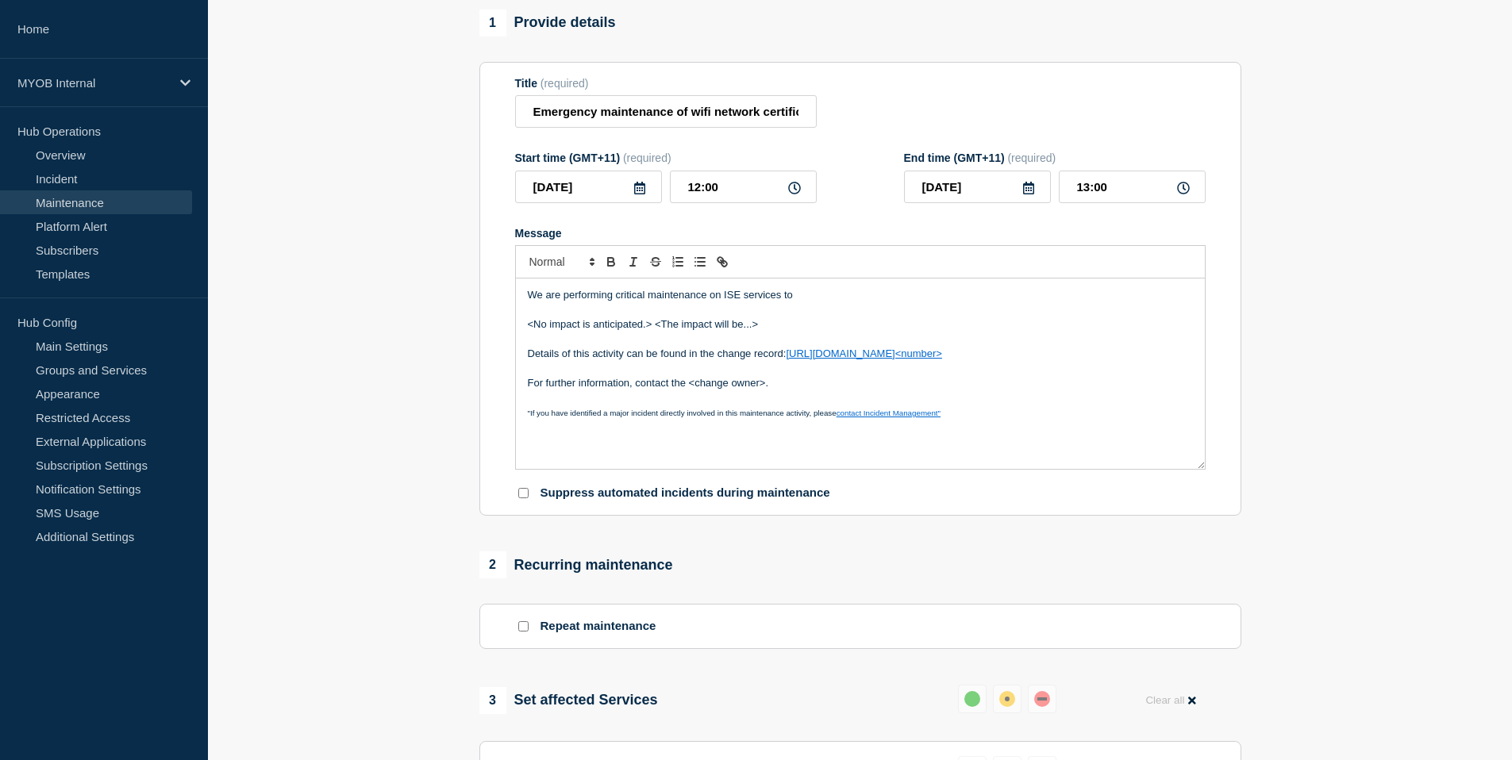
click at [1046, 231] on form "Title (required) Emergency maintenance of wifi network certificates Start time …" at bounding box center [860, 289] width 691 height 425
click at [754, 203] on input "12:00" at bounding box center [743, 187] width 147 height 33
click at [702, 199] on input "12:00" at bounding box center [743, 187] width 147 height 33
type input "11:00"
type input "12:00"
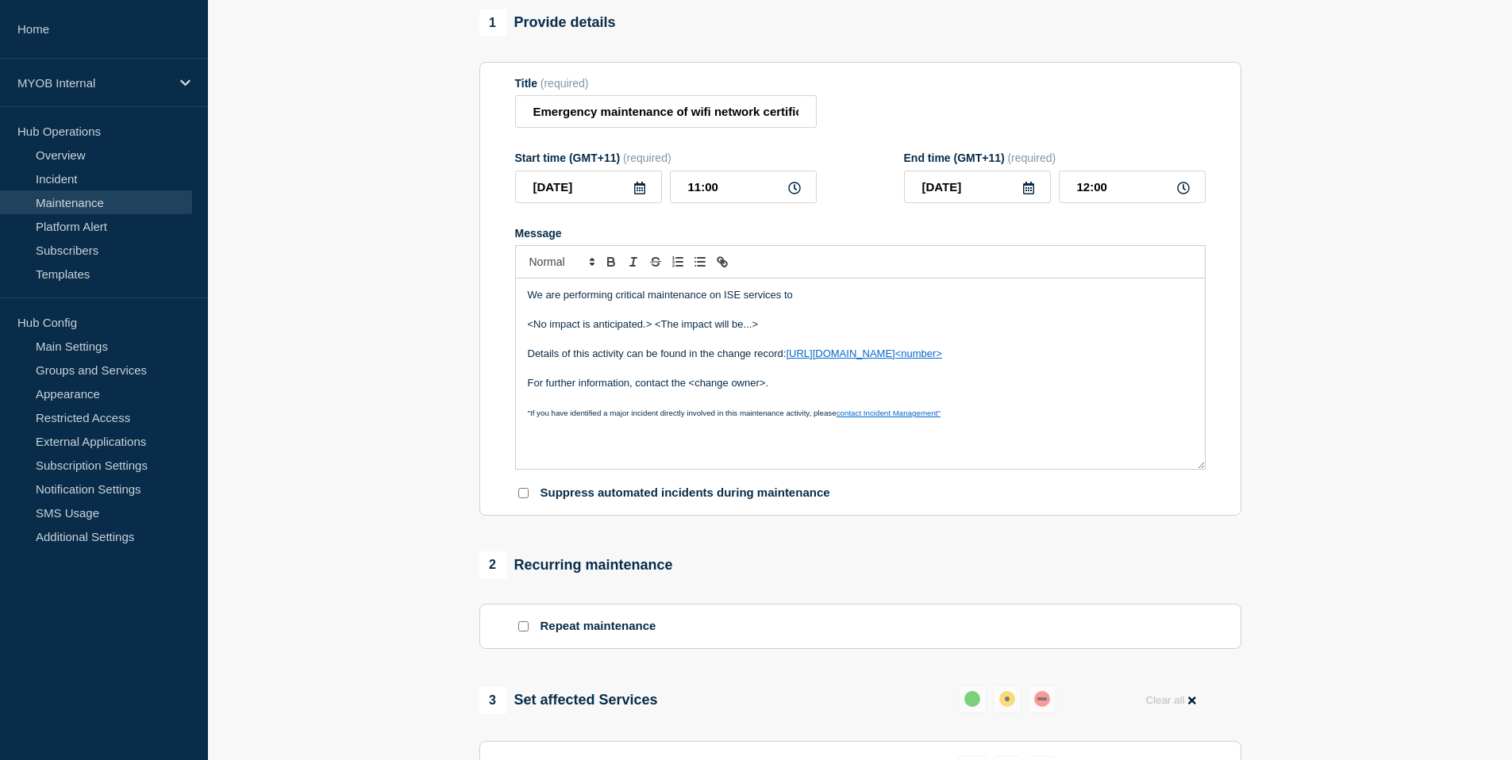
click at [1073, 229] on form "Title (required) Emergency maintenance of wifi network certificates Start time …" at bounding box center [860, 289] width 691 height 425
click at [1053, 227] on form "Title (required) Emergency maintenance of wifi network certificates Start time …" at bounding box center [860, 289] width 691 height 425
click at [942, 360] on link "https://helpme.myob.com/hc/en-us/requests/<number>" at bounding box center [864, 354] width 156 height 12
click at [1049, 361] on p "Details of this activity can be found in the change record: https://helpme.myob…" at bounding box center [860, 354] width 665 height 14
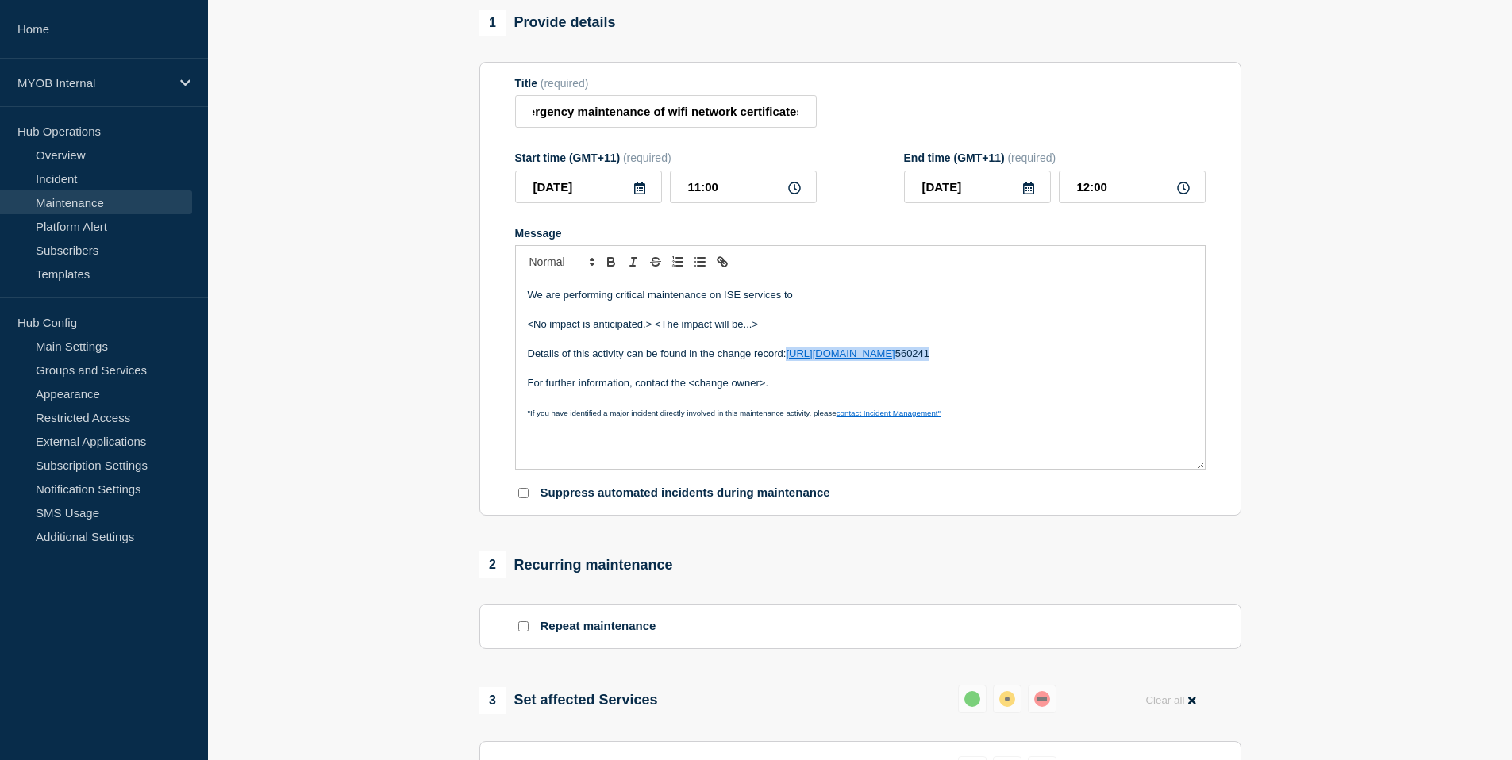
drag, startPoint x: 1044, startPoint y: 367, endPoint x: 789, endPoint y: 374, distance: 254.9
click at [789, 361] on p "Details of this activity can be found in the change record: https://helpme.myob…" at bounding box center [860, 354] width 665 height 14
copy p "https://helpme.myob.com/hc/en-us/requests/ 560241"
click at [1049, 361] on p "Details of this activity can be found in the change record: https://helpme.myob…" at bounding box center [860, 354] width 665 height 14
drag, startPoint x: 1045, startPoint y: 373, endPoint x: 788, endPoint y: 370, distance: 256.4
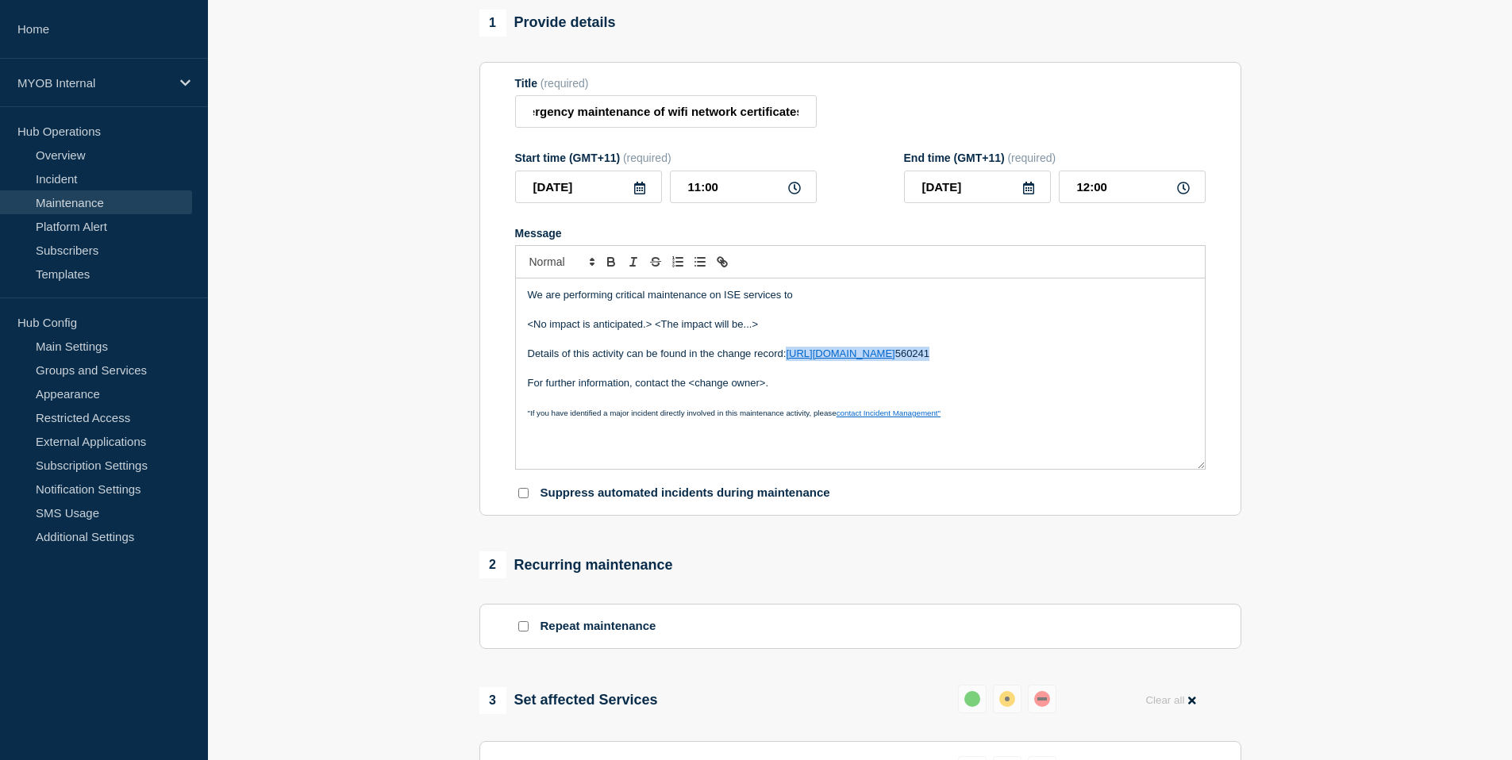
click at [788, 361] on p "Details of this activity can be found in the change record: https://helpme.myob…" at bounding box center [860, 354] width 665 height 14
drag, startPoint x: 1033, startPoint y: 367, endPoint x: 789, endPoint y: 372, distance: 243.7
click at [789, 361] on p "Details of this activity can be found in the change record: https://helpme.myob…" at bounding box center [860, 354] width 665 height 14
click at [718, 269] on icon "Toggle link" at bounding box center [722, 262] width 14 height 14
type input "https://helpme.myob.com/hc/en-us/requests/560241"
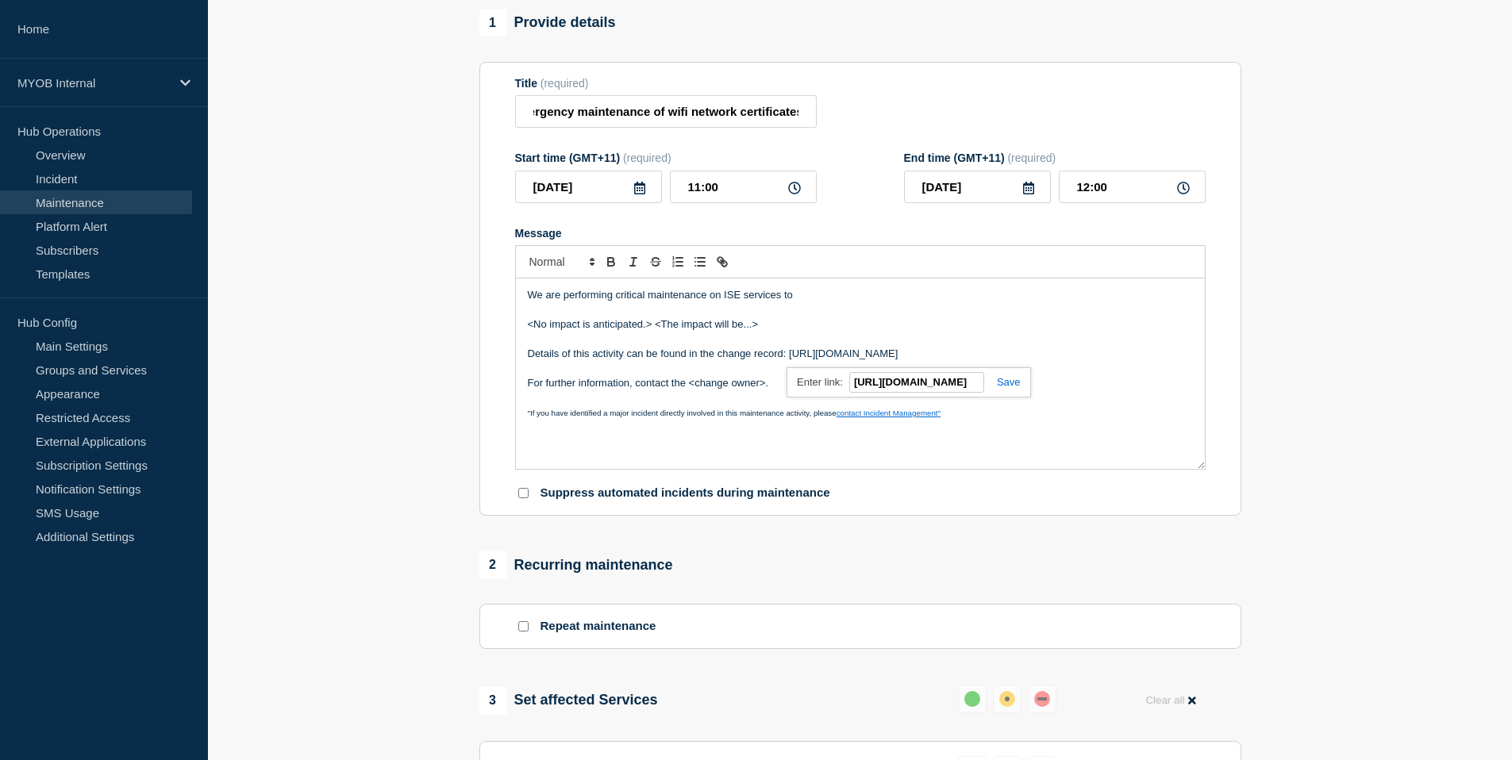
click at [1013, 388] on link at bounding box center [1002, 382] width 37 height 12
click at [1055, 361] on p "Details of this activity can be found in the change record: https://helpme.myob…" at bounding box center [860, 354] width 665 height 14
click at [686, 128] on input "Emergency maintenance of wifi network certificates" at bounding box center [666, 111] width 302 height 33
drag, startPoint x: 663, startPoint y: 119, endPoint x: 800, endPoint y: 112, distance: 137.5
click at [800, 112] on input "Emergency maintenance of wifi network certificates" at bounding box center [666, 111] width 302 height 33
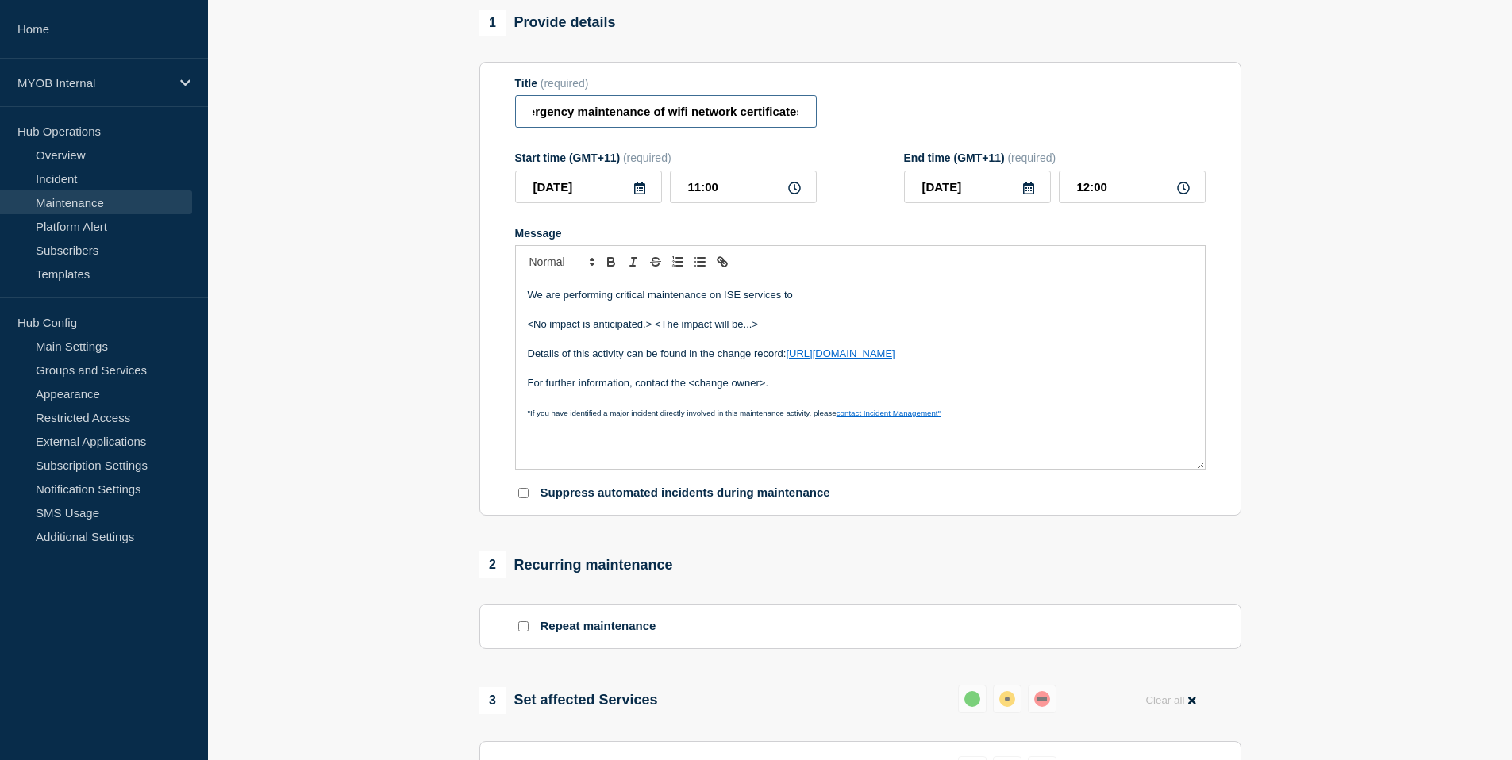
drag, startPoint x: 801, startPoint y: 117, endPoint x: 667, endPoint y: 121, distance: 134.2
click at [667, 121] on input "Emergency maintenance of wifi network certificates" at bounding box center [666, 111] width 302 height 33
click at [679, 117] on input "Emergency maintenance of wireless network" at bounding box center [666, 111] width 302 height 33
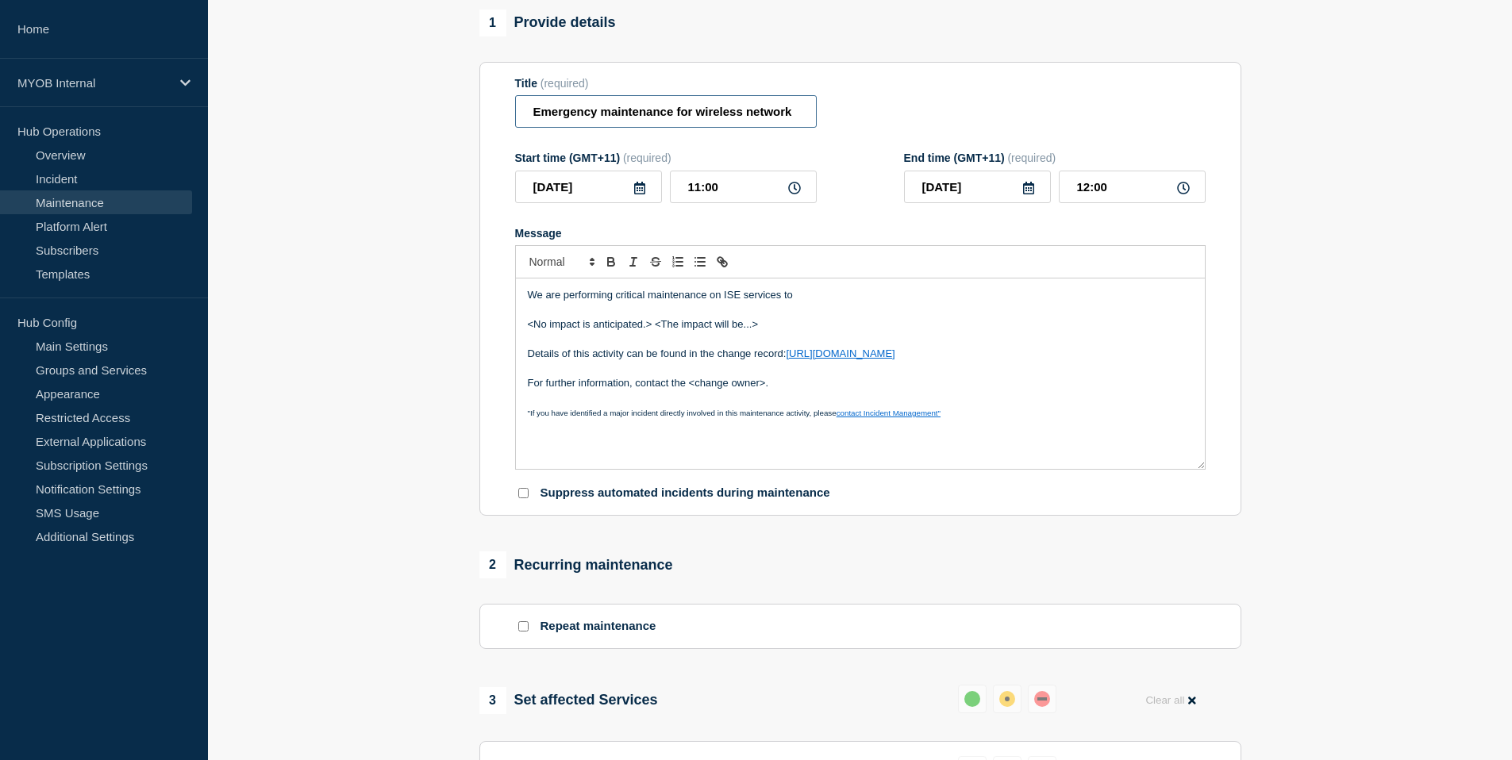
click at [792, 117] on input "Emergency maintenance for wireless network" at bounding box center [666, 111] width 302 height 33
click at [683, 120] on input "Emergency maintenance for wireless network" at bounding box center [666, 111] width 302 height 33
click at [679, 120] on input "Emergency maintenance for wireless network" at bounding box center [666, 111] width 302 height 33
click at [790, 113] on input "Emergency maintenance on wireless network" at bounding box center [666, 111] width 302 height 33
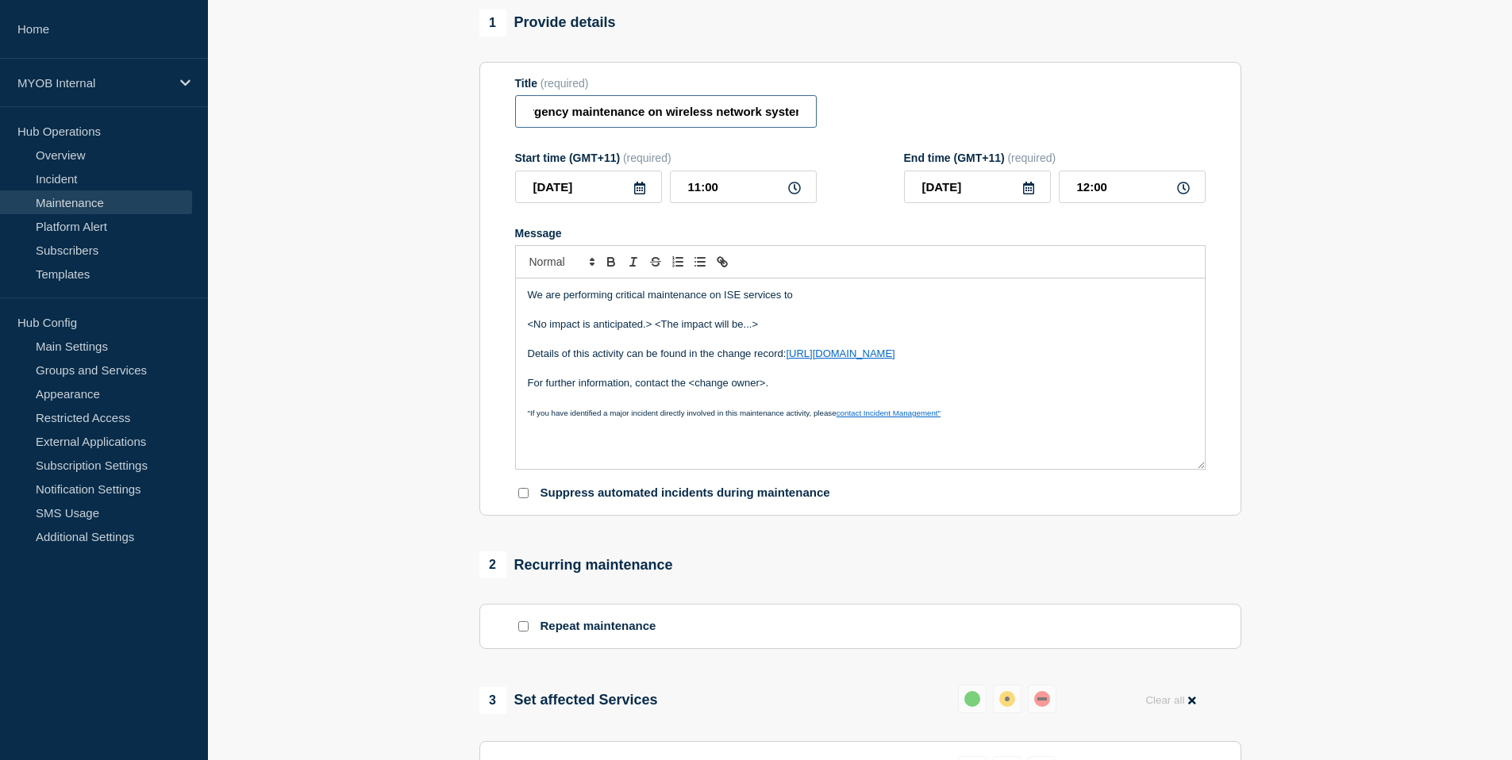
scroll to position [0, 33]
type input "Emergency maintenance on wireless network systems"
click at [777, 139] on form "Title (required) Emergency maintenance on wireless network systems Start time (…" at bounding box center [860, 289] width 691 height 425
click at [822, 317] on p "Message" at bounding box center [860, 310] width 665 height 14
click at [729, 302] on p "We are performing critical maintenance on ISE services to" at bounding box center [860, 295] width 665 height 14
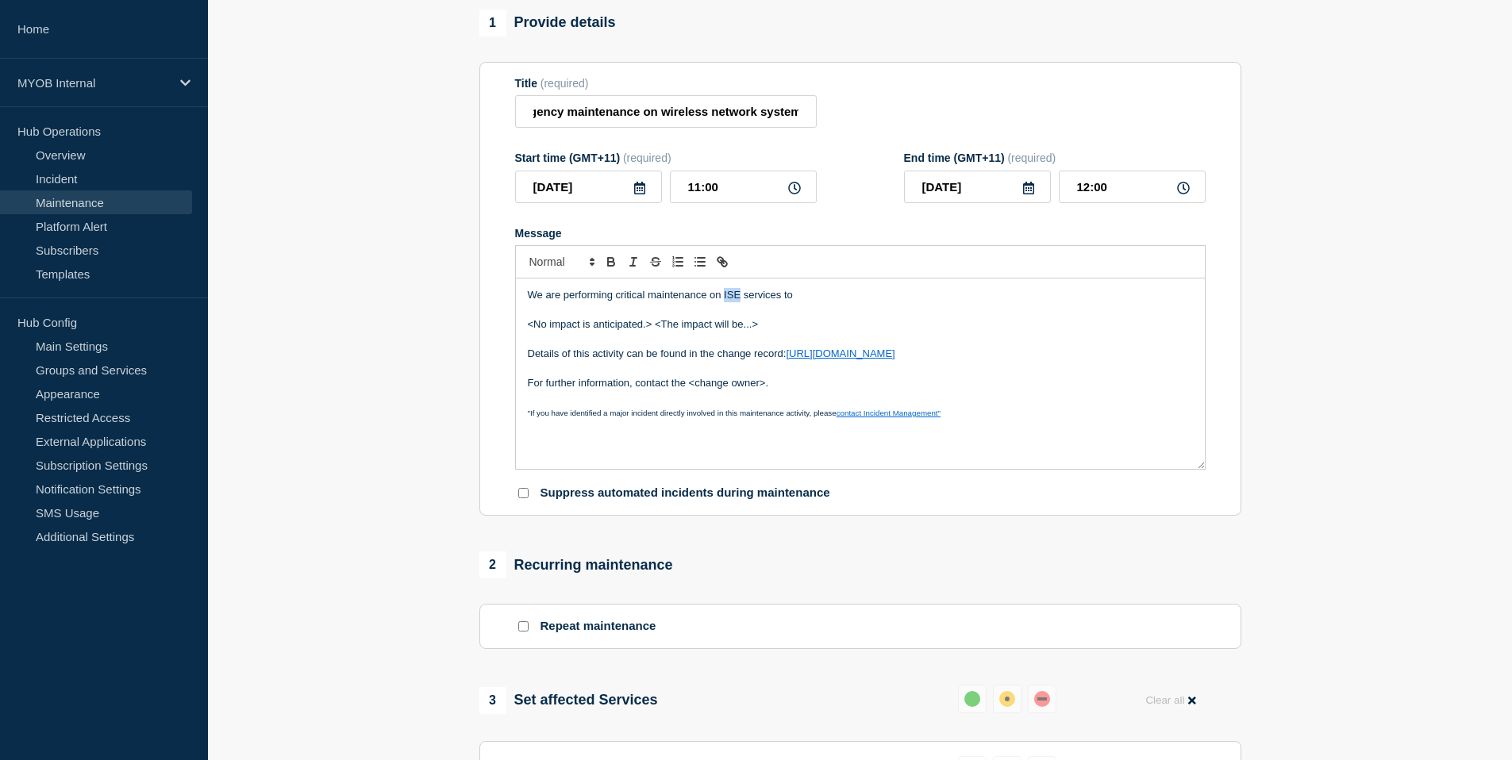
click at [729, 302] on p "We are performing critical maintenance on ISE services to" at bounding box center [860, 295] width 665 height 14
click at [880, 302] on p "We are performing critical maintenance on our wireless network services to" at bounding box center [860, 295] width 665 height 14
drag, startPoint x: 1114, startPoint y: 310, endPoint x: 821, endPoint y: 314, distance: 293.7
click at [821, 302] on p "We are performing critical maintenance on our wireless network services to appl…" at bounding box center [860, 295] width 665 height 14
click at [531, 332] on p "<No impact is anticipated.> <The impact will be...>" at bounding box center [860, 324] width 665 height 14
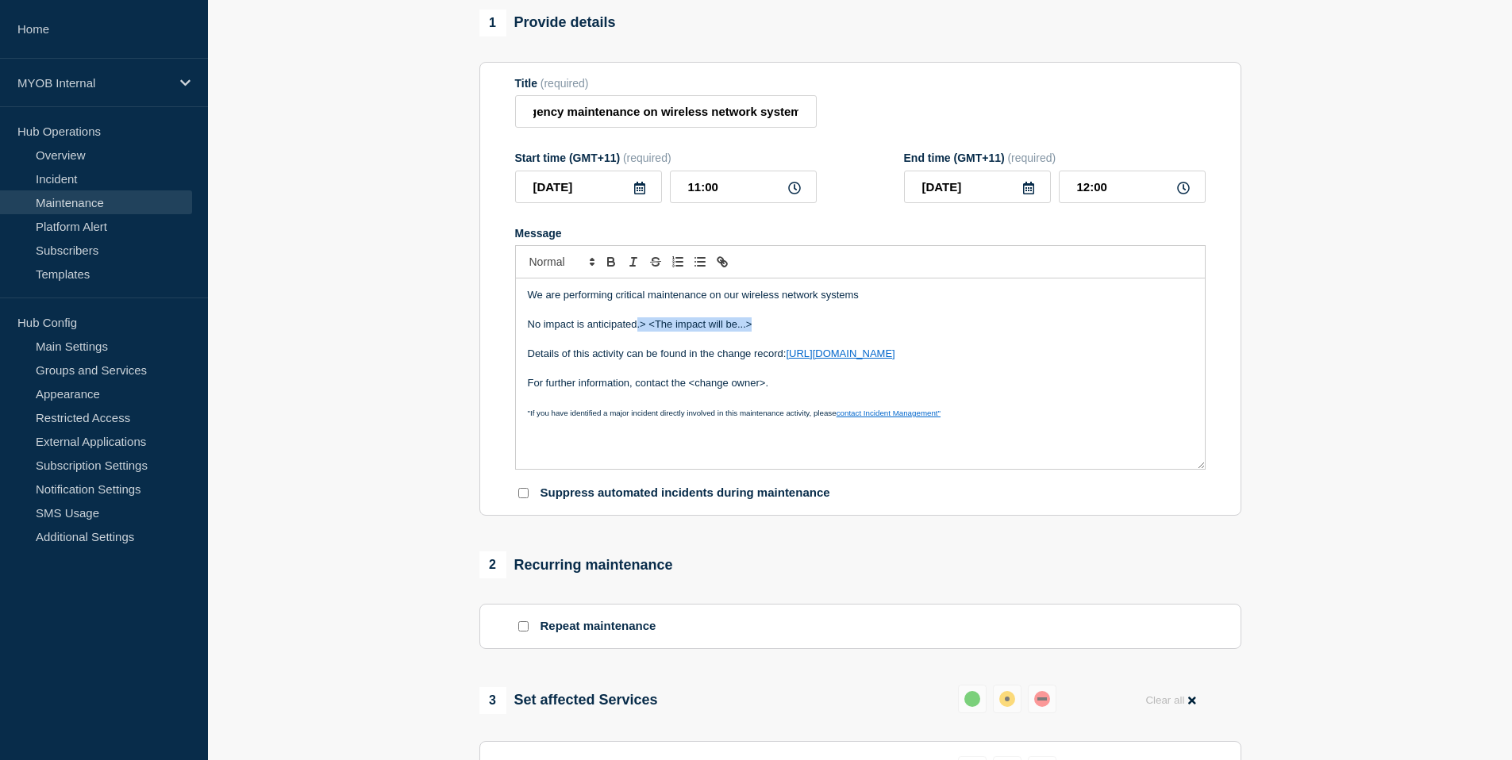
drag, startPoint x: 768, startPoint y: 337, endPoint x: 637, endPoint y: 344, distance: 132.0
click at [637, 332] on p "No impact is anticipated.> <The impact will be...>" at bounding box center [860, 324] width 665 height 14
drag, startPoint x: 756, startPoint y: 343, endPoint x: 993, endPoint y: 356, distance: 237.7
click at [993, 356] on div "We are performing critical maintenance on our wireless network systems No impac…" at bounding box center [860, 374] width 689 height 190
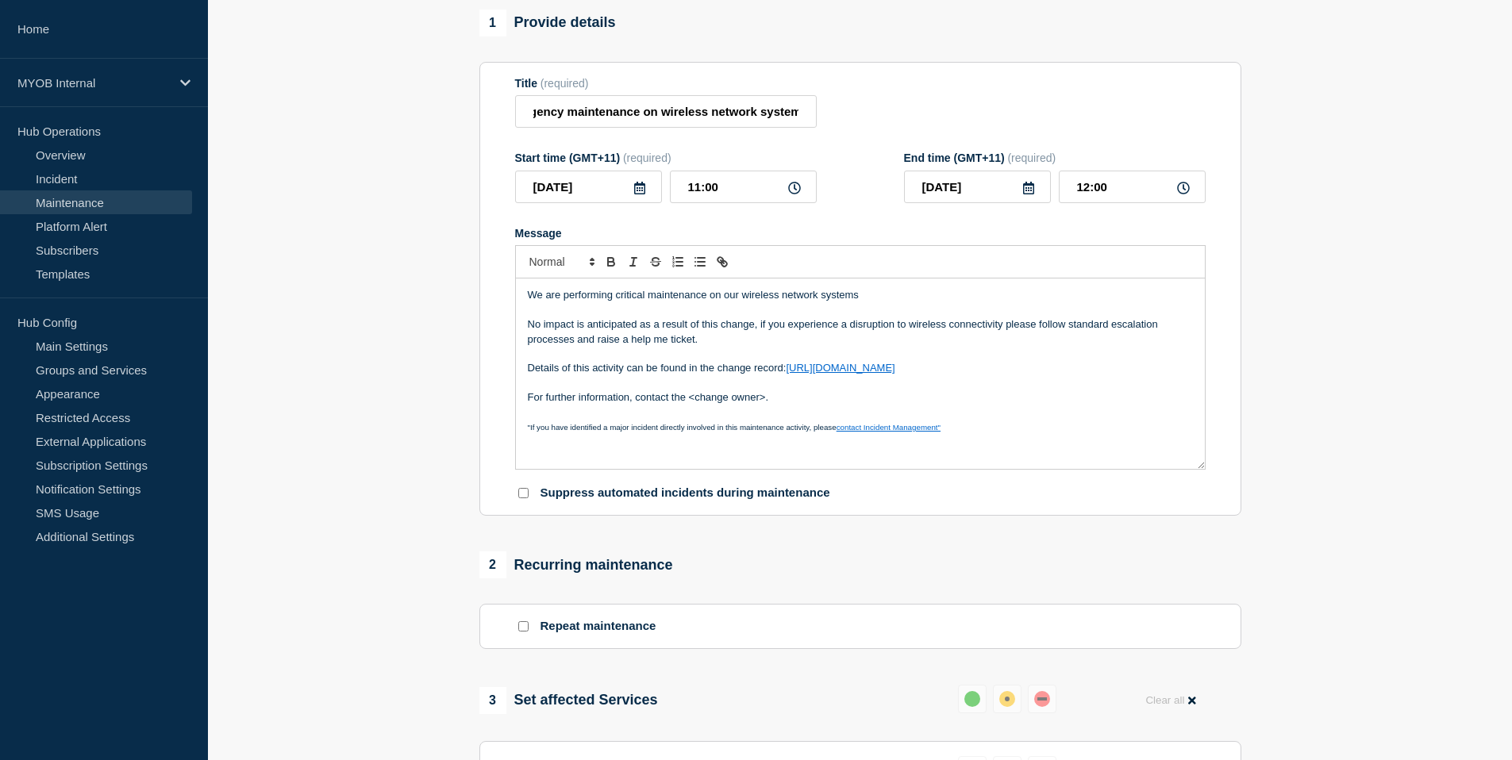
click at [783, 405] on p "For further information, contact the <change owner>." at bounding box center [860, 398] width 665 height 14
drag, startPoint x: 783, startPoint y: 412, endPoint x: 687, endPoint y: 410, distance: 95.3
click at [687, 405] on p "For further information, contact the <change owner>." at bounding box center [860, 398] width 665 height 14
drag, startPoint x: 694, startPoint y: 412, endPoint x: 672, endPoint y: 414, distance: 21.5
click at [672, 405] on p "For further information, contact the" at bounding box center [860, 398] width 665 height 14
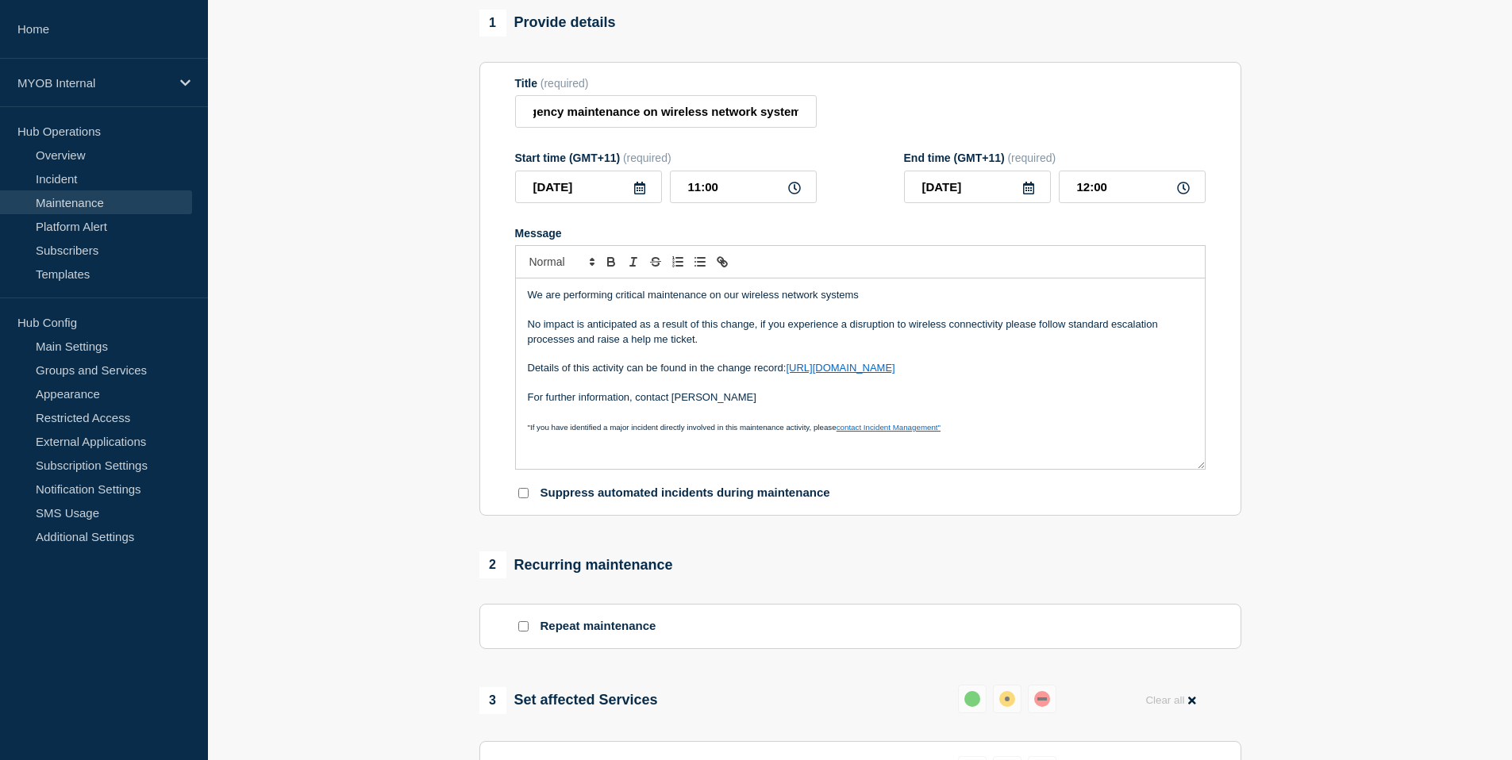
click at [712, 405] on p "For further information, contact Szymon" at bounding box center [860, 398] width 665 height 14
click at [771, 405] on p "For further information, contact Szymon Sikorski" at bounding box center [860, 398] width 665 height 14
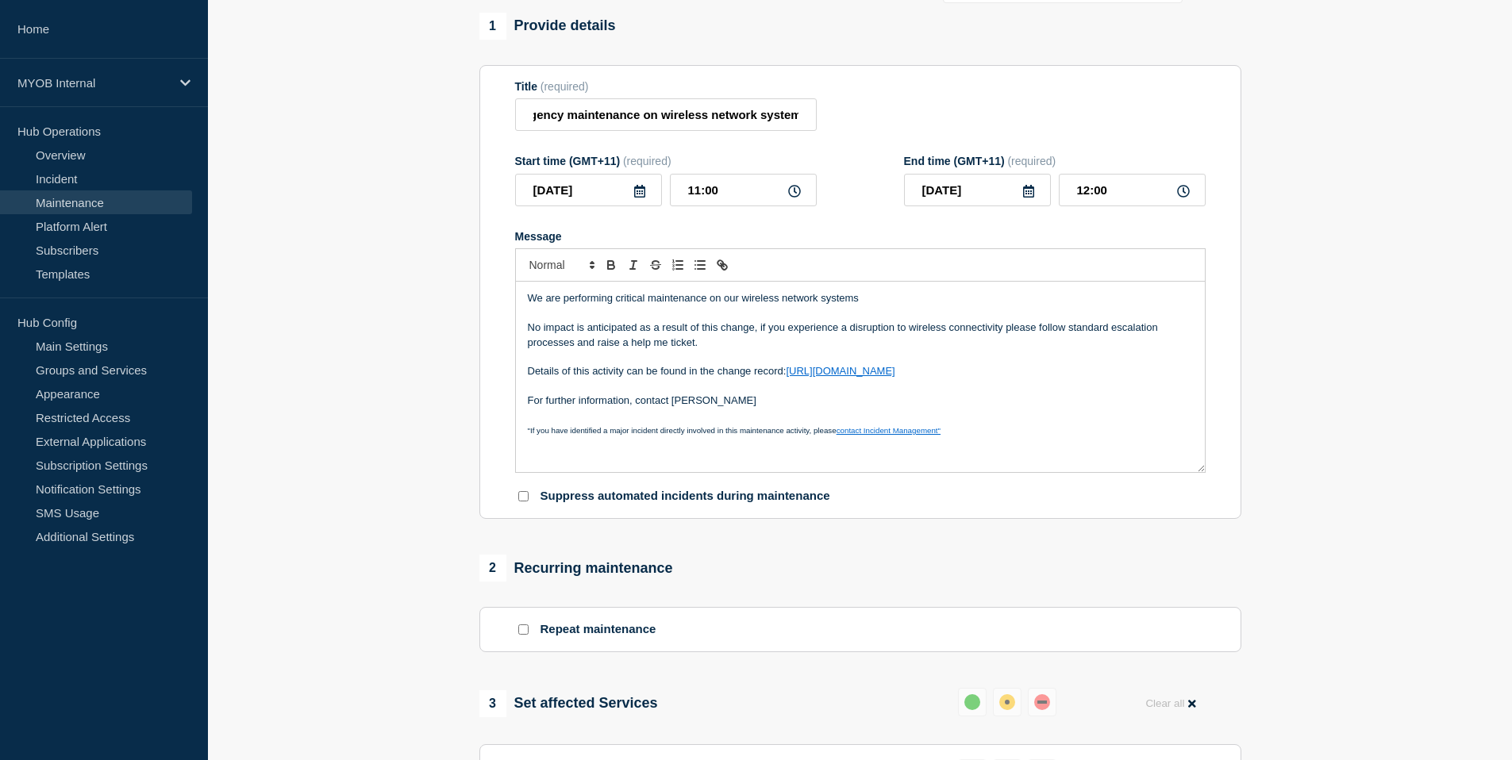
scroll to position [126, 0]
click at [904, 362] on p "Message" at bounding box center [860, 355] width 665 height 14
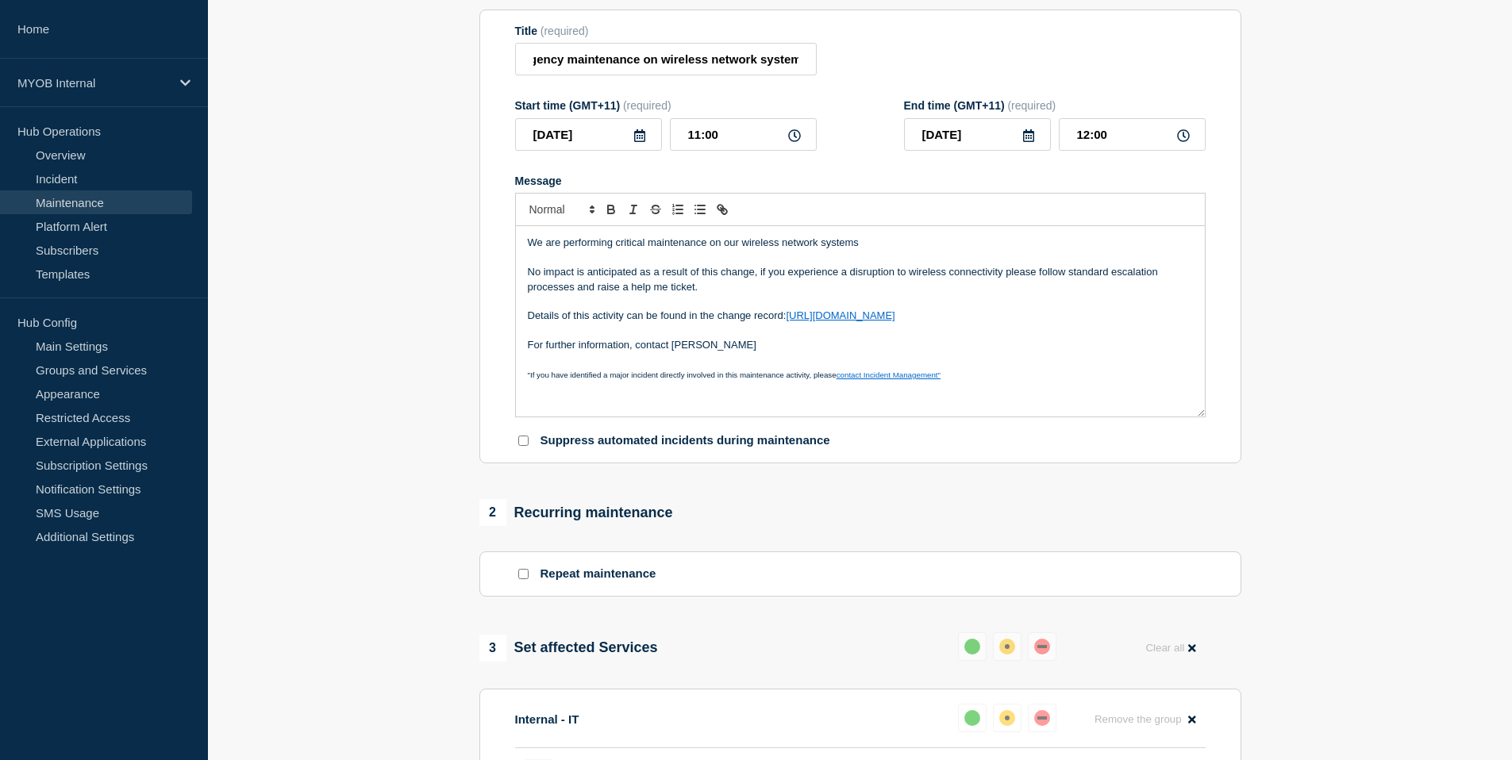
scroll to position [180, 0]
click at [903, 352] on p "For further information, contact Szymon Sikorski" at bounding box center [860, 344] width 665 height 14
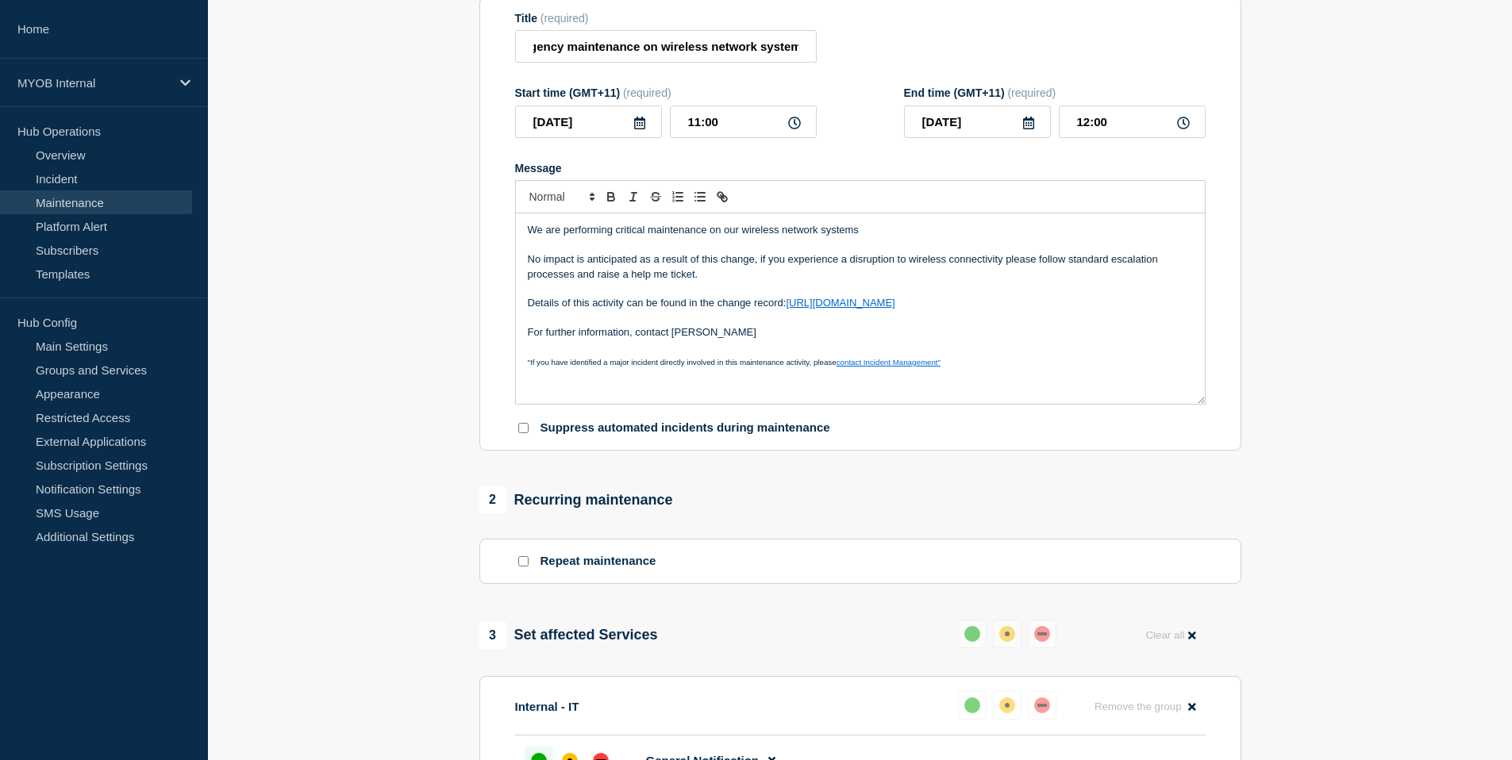
scroll to position [194, 0]
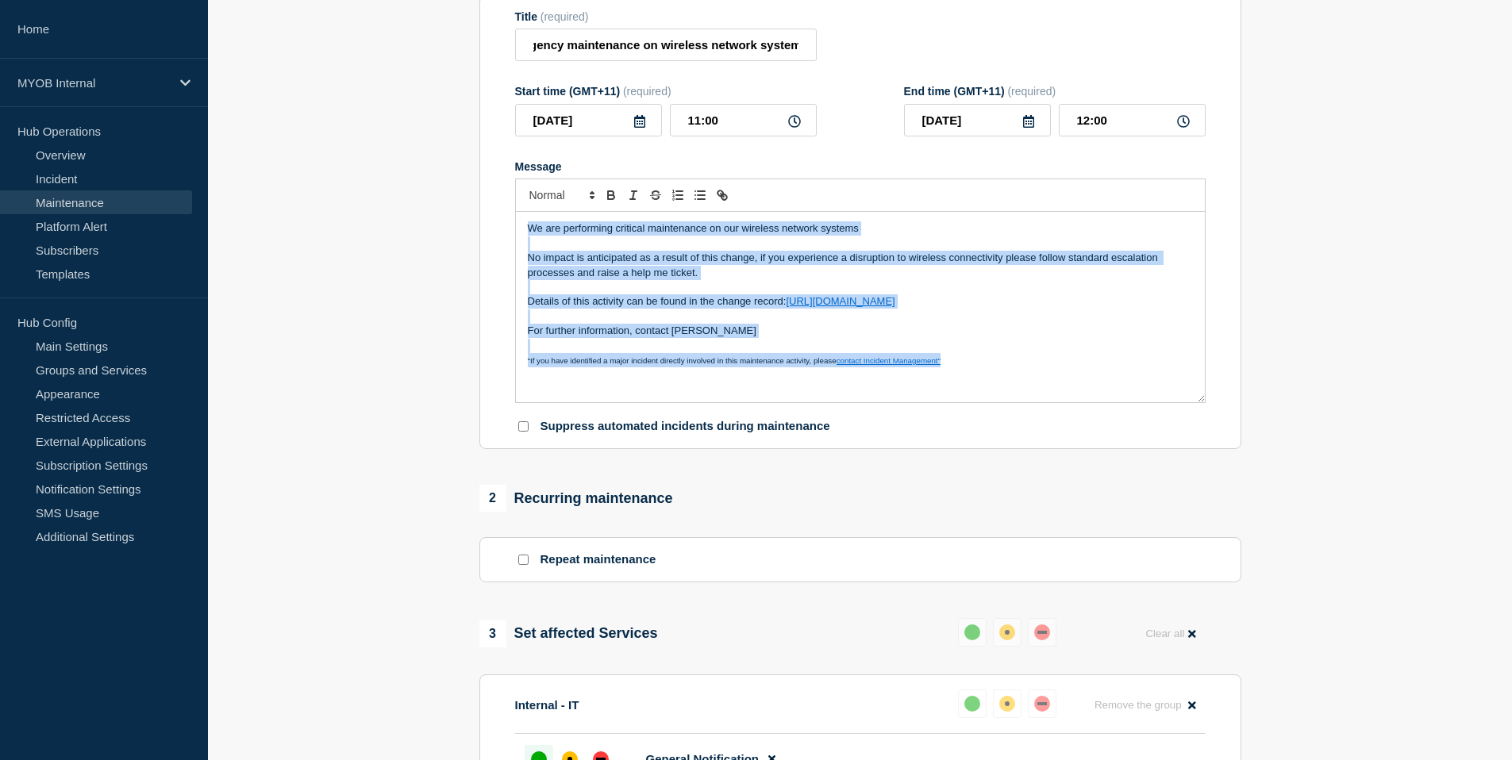
drag, startPoint x: 965, startPoint y: 384, endPoint x: 493, endPoint y: 217, distance: 501.1
click at [493, 217] on section "Title (required) Emergency maintenance on wireless network systems Start time (…" at bounding box center [860, 222] width 762 height 455
copy div "We are performing critical maintenance on our wireless network systems No impac…"
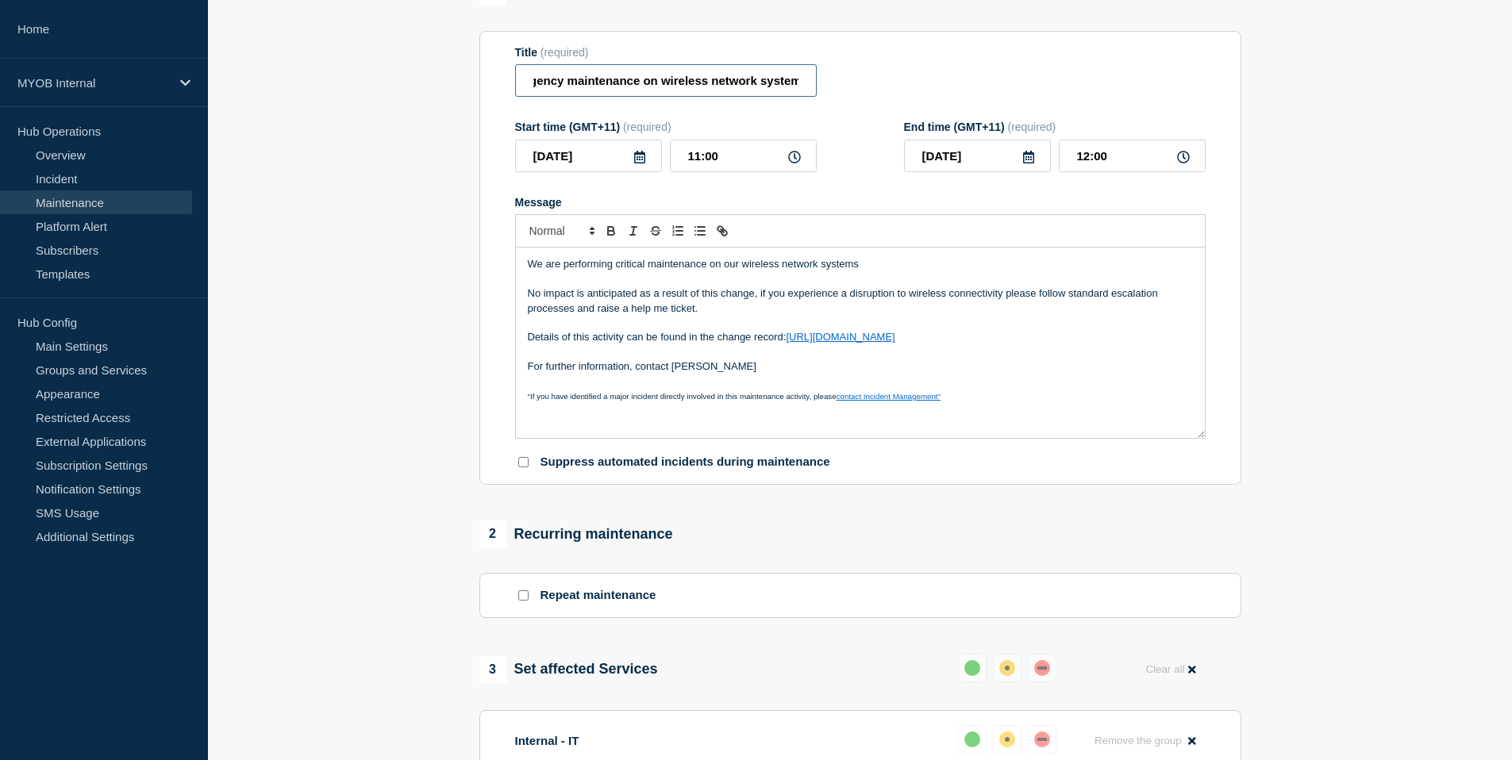
scroll to position [0, 0]
drag, startPoint x: 648, startPoint y: 90, endPoint x: 520, endPoint y: 94, distance: 127.8
click at [520, 94] on input "Emergency maintenance on wireless network systems" at bounding box center [666, 80] width 302 height 33
click at [577, 90] on input "Emergency maintenance on wireless network systems" at bounding box center [666, 80] width 302 height 33
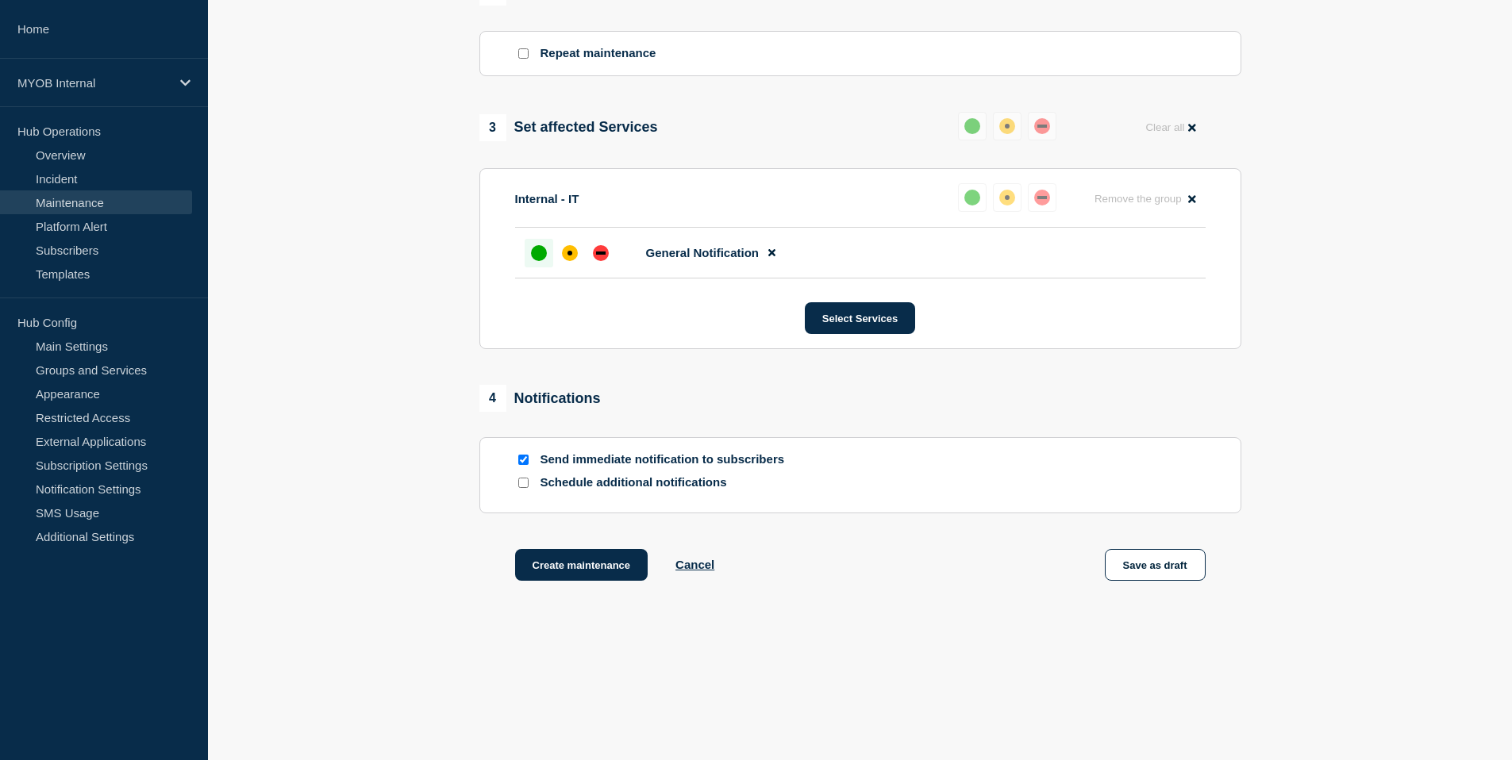
scroll to position [731, 0]
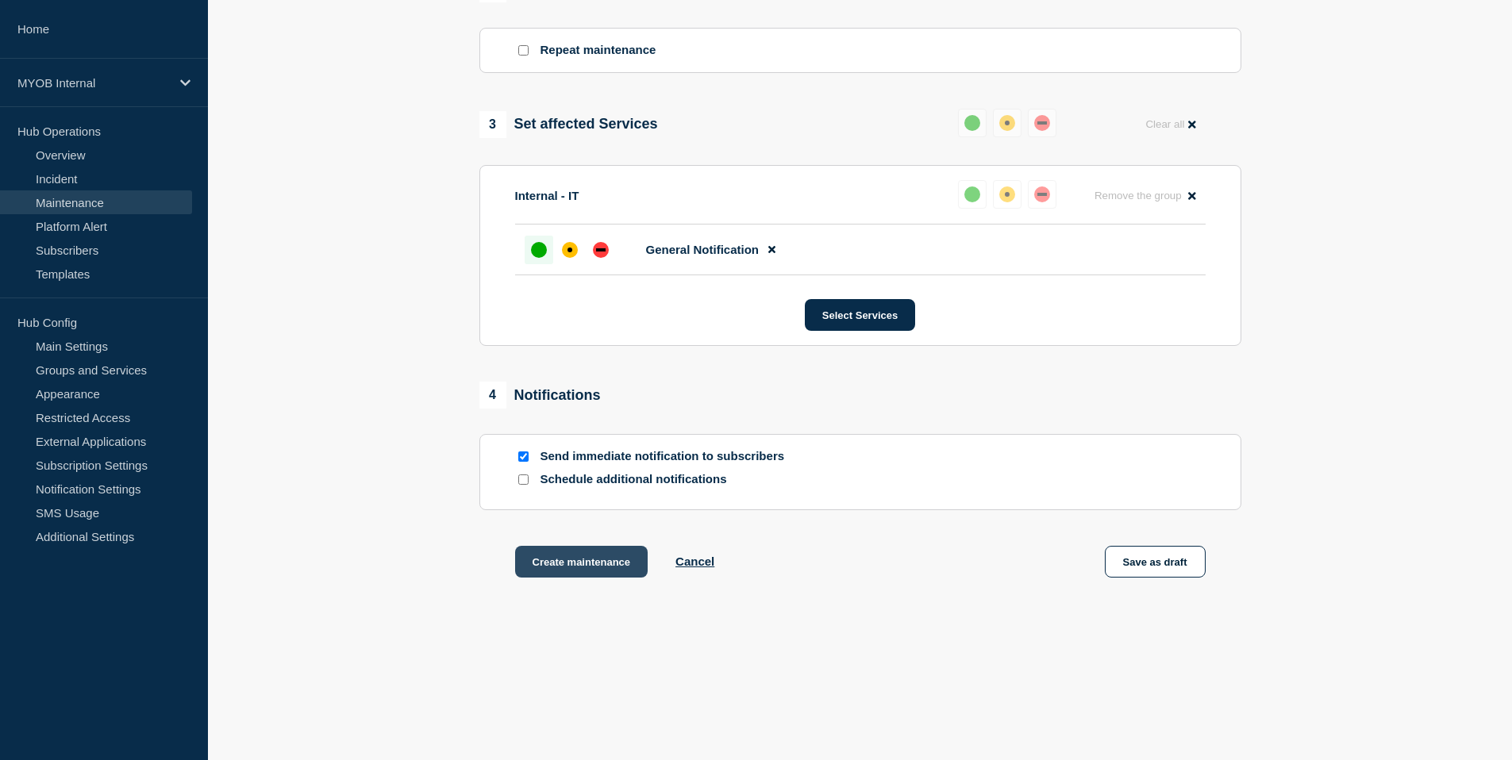
click at [573, 561] on button "Create maintenance" at bounding box center [581, 562] width 133 height 32
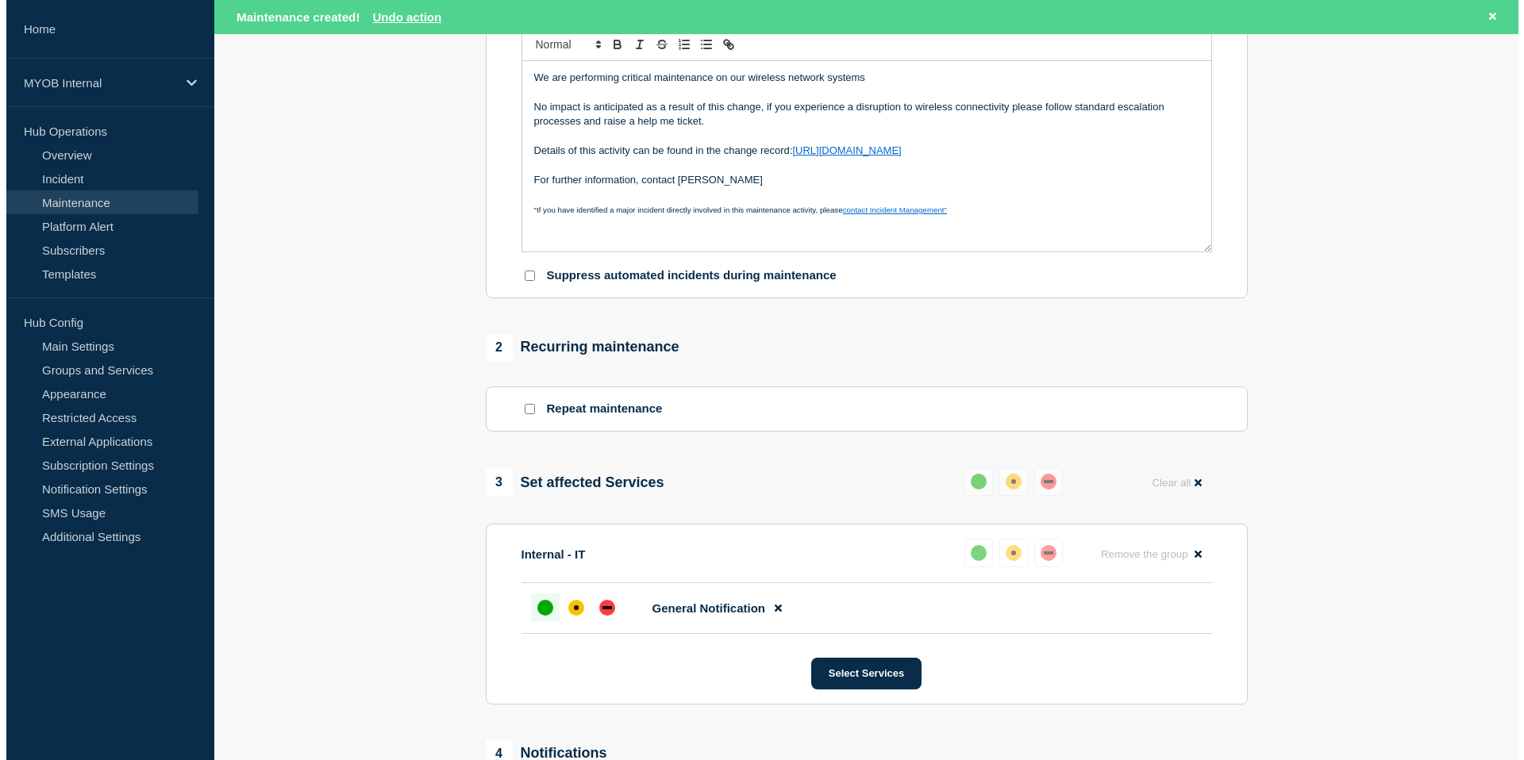
scroll to position [0, 0]
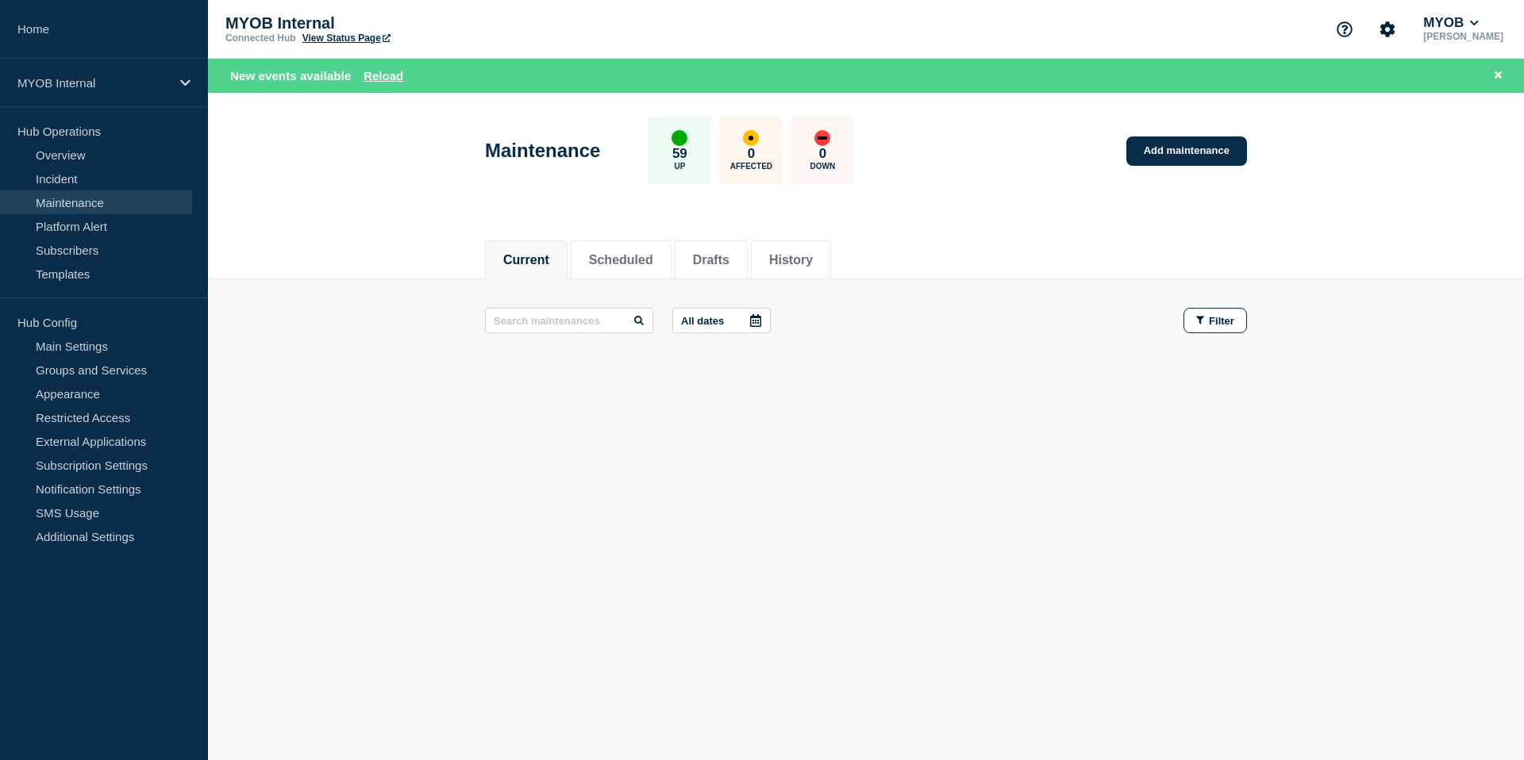
click at [358, 40] on link "View Status Page" at bounding box center [346, 38] width 88 height 11
